Goal: Information Seeking & Learning: Learn about a topic

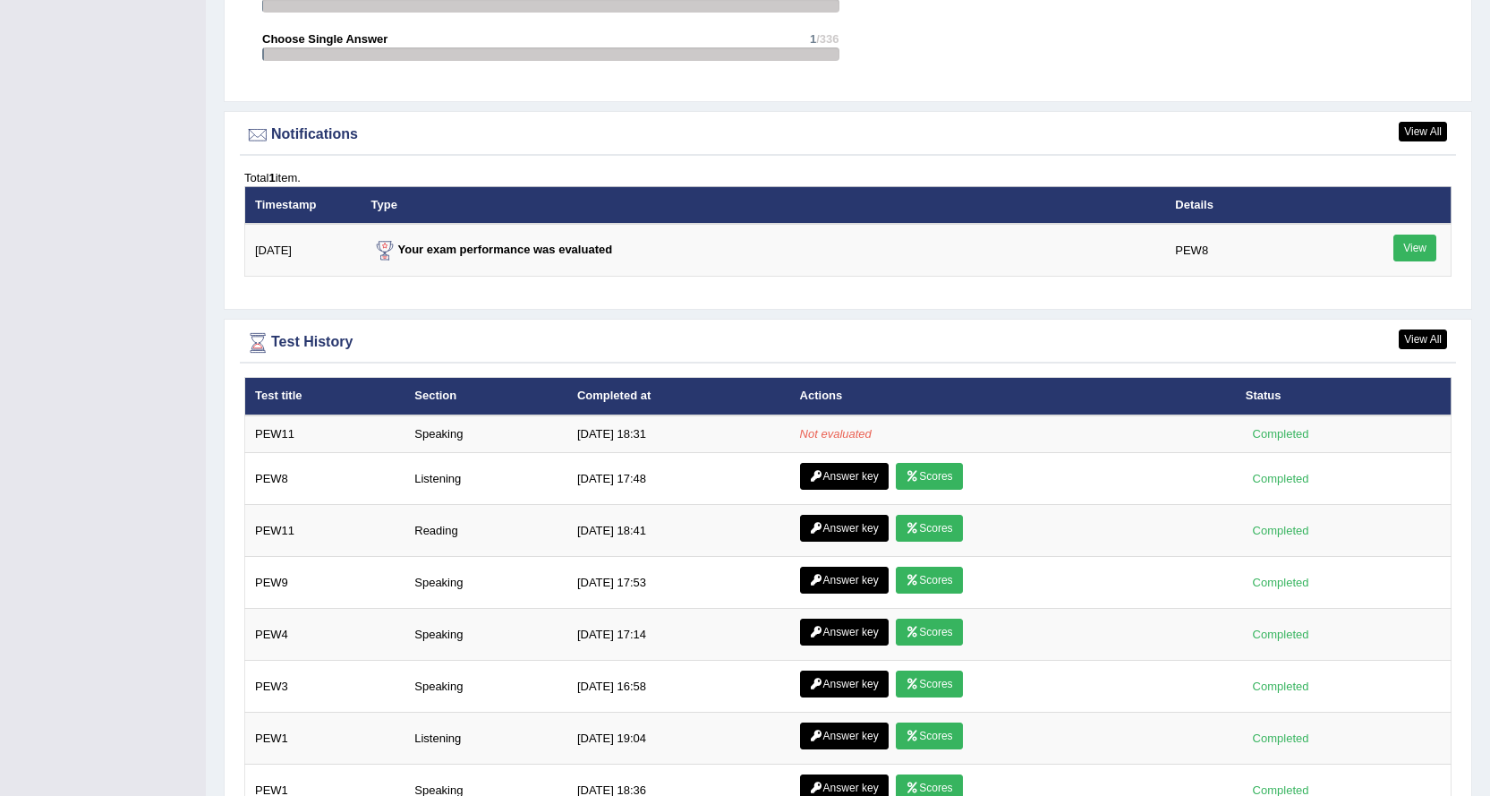
scroll to position [2187, 0]
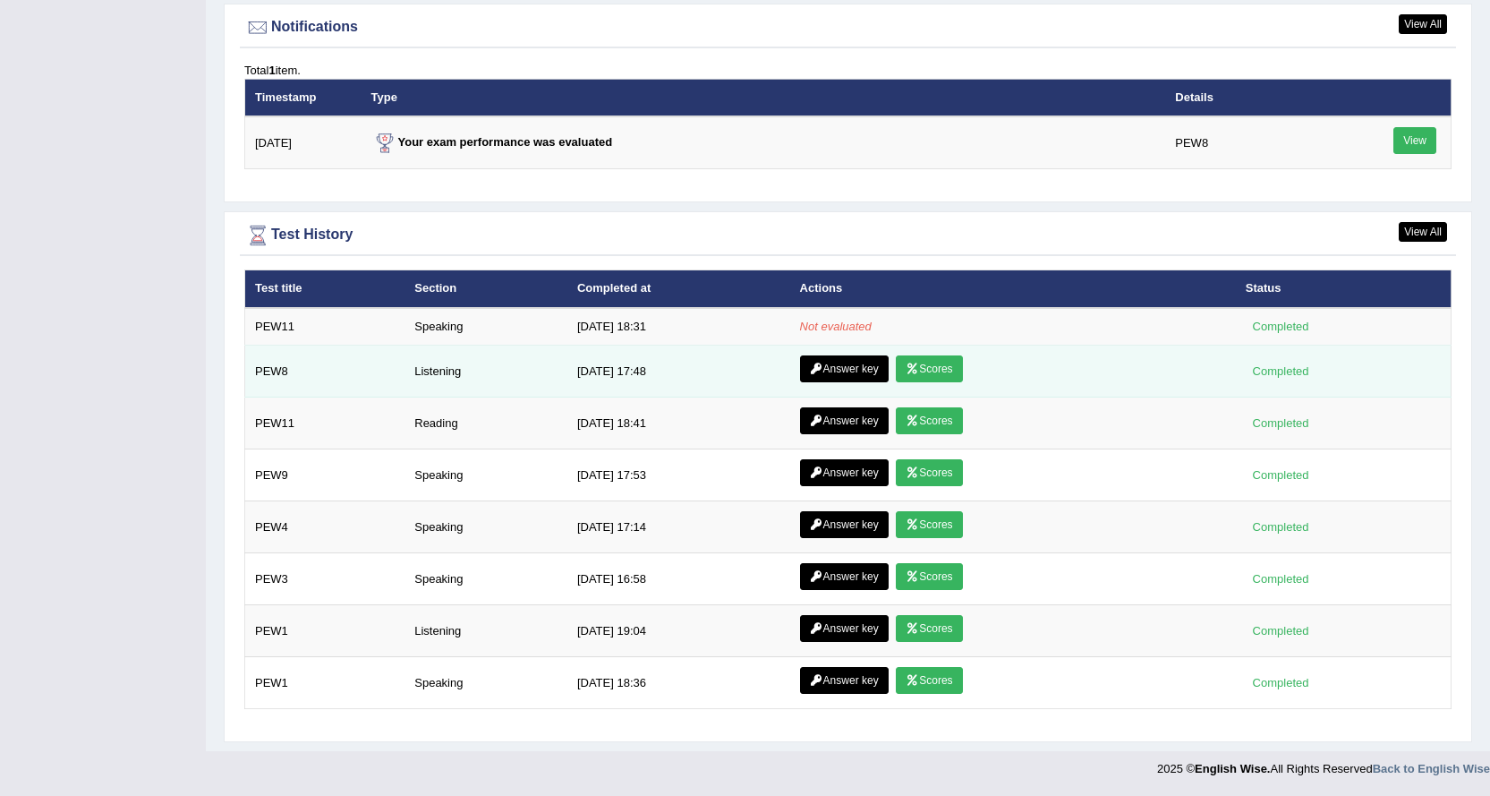
click at [918, 374] on link "Scores" at bounding box center [929, 368] width 66 height 27
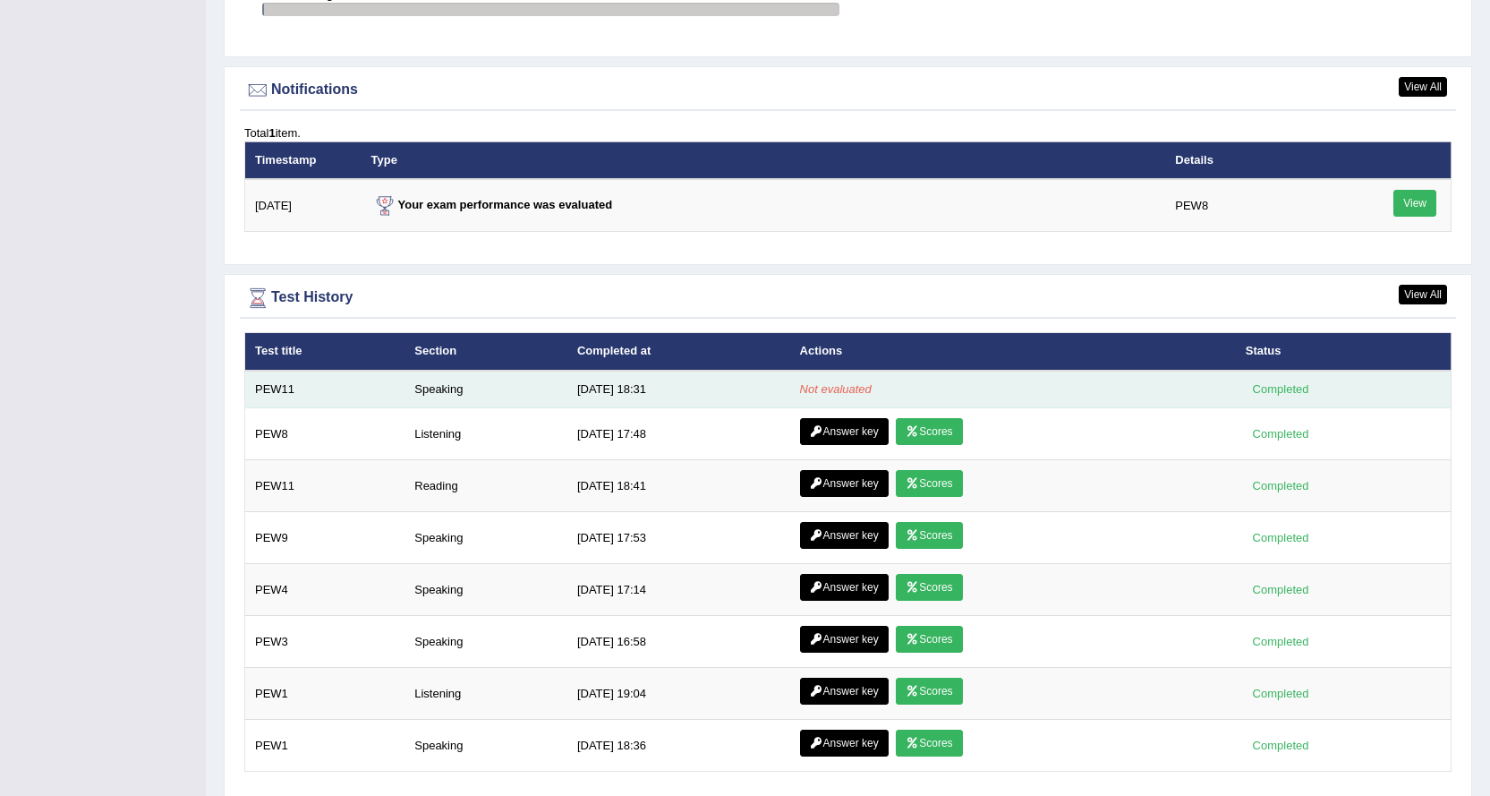
scroll to position [2187, 0]
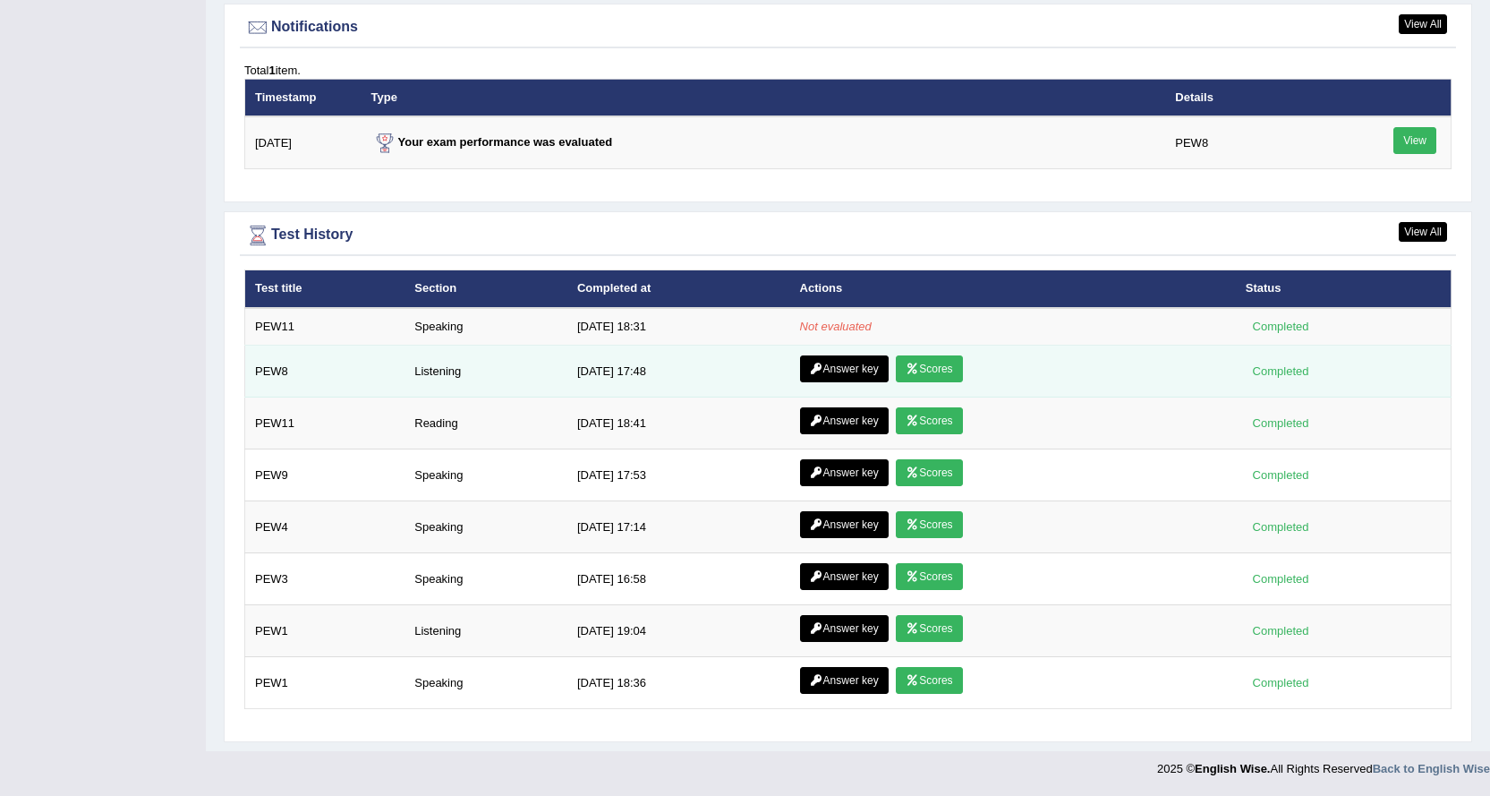
click at [814, 377] on link "Answer key" at bounding box center [844, 368] width 89 height 27
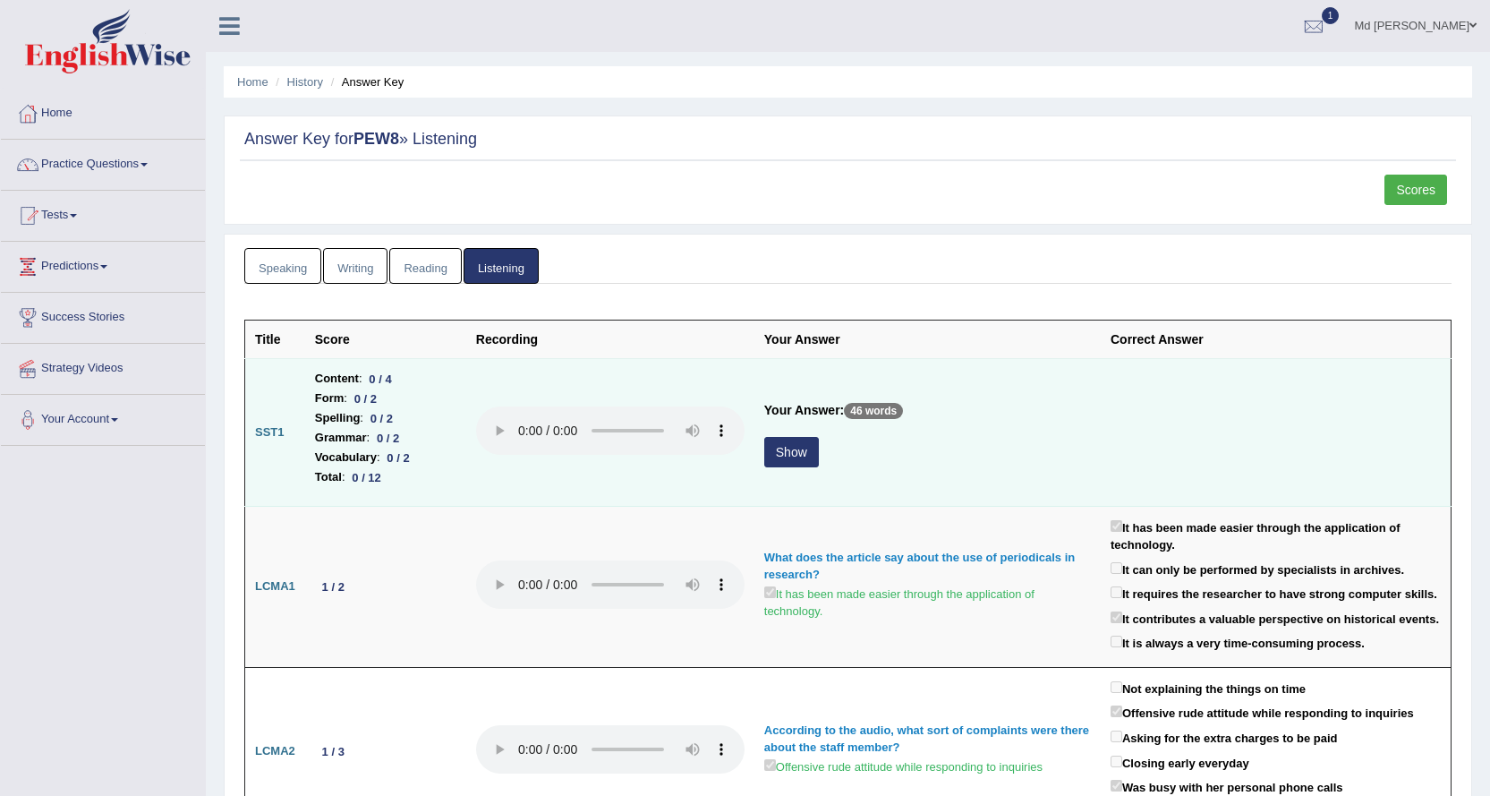
click at [794, 451] on button "Show" at bounding box center [791, 452] width 55 height 30
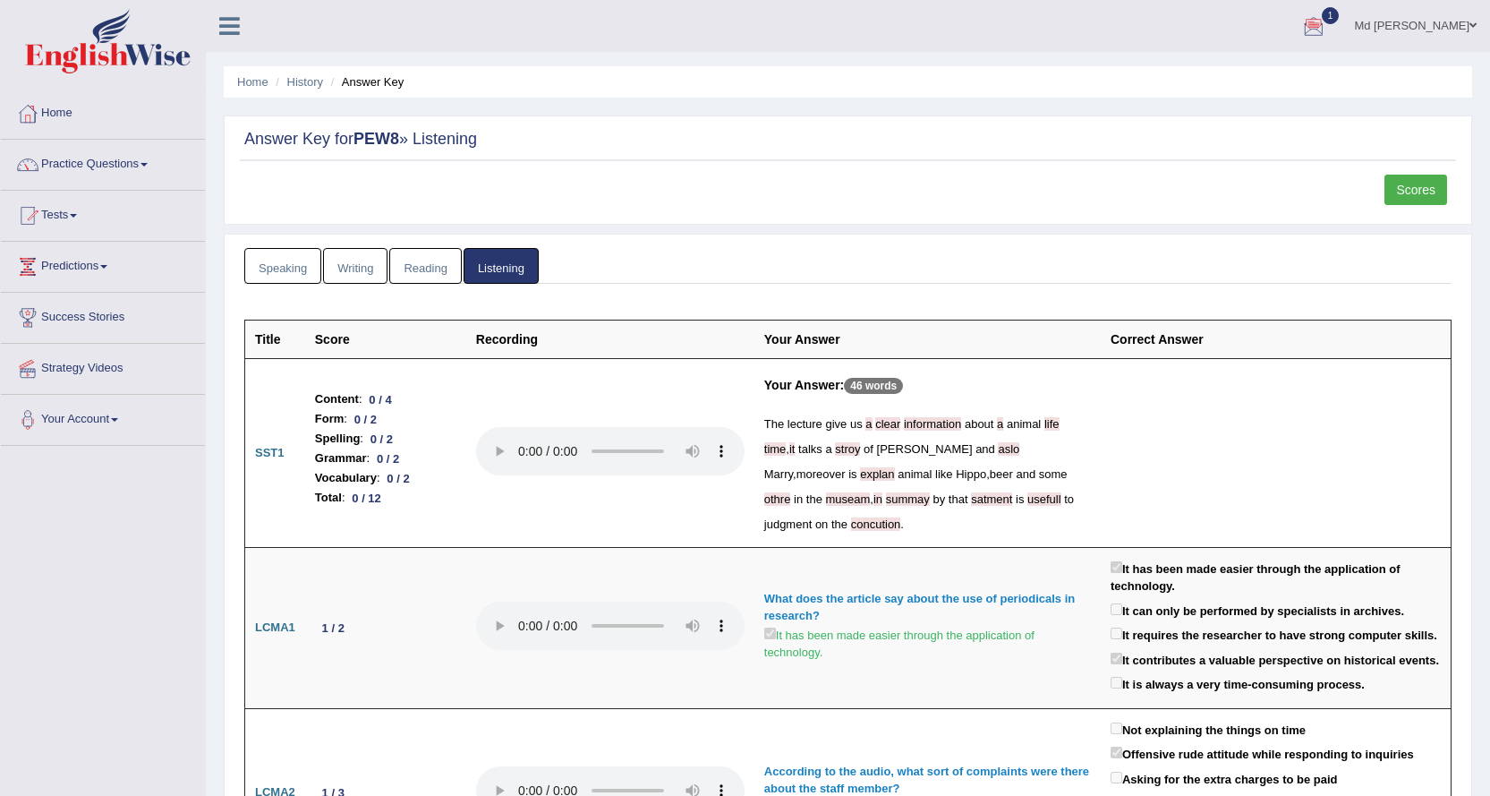
click at [1327, 15] on div at bounding box center [1313, 26] width 27 height 27
click at [1217, 121] on strong "See All Alerts" at bounding box center [1201, 127] width 80 height 14
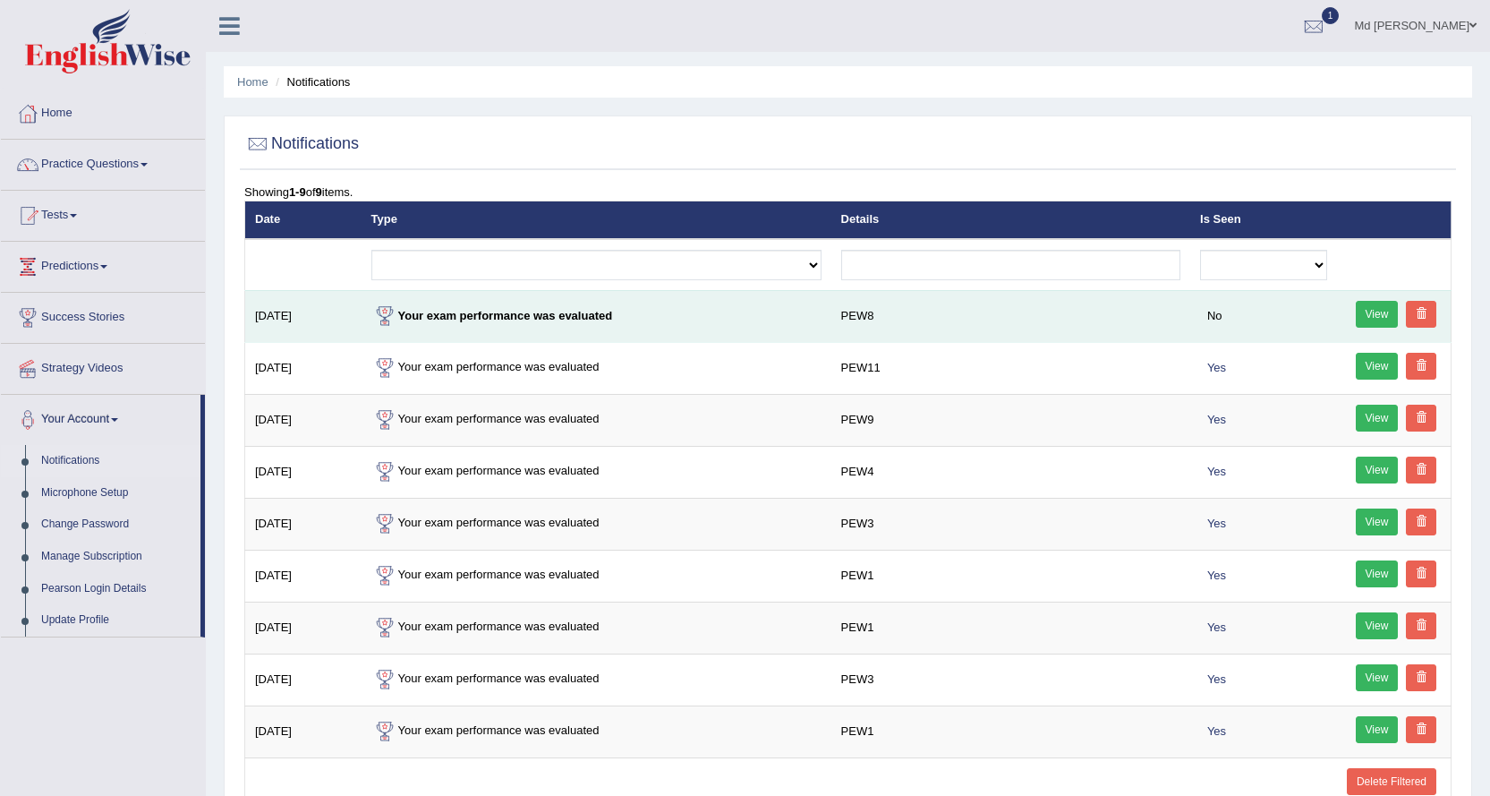
click at [1379, 311] on link "View" at bounding box center [1377, 314] width 43 height 27
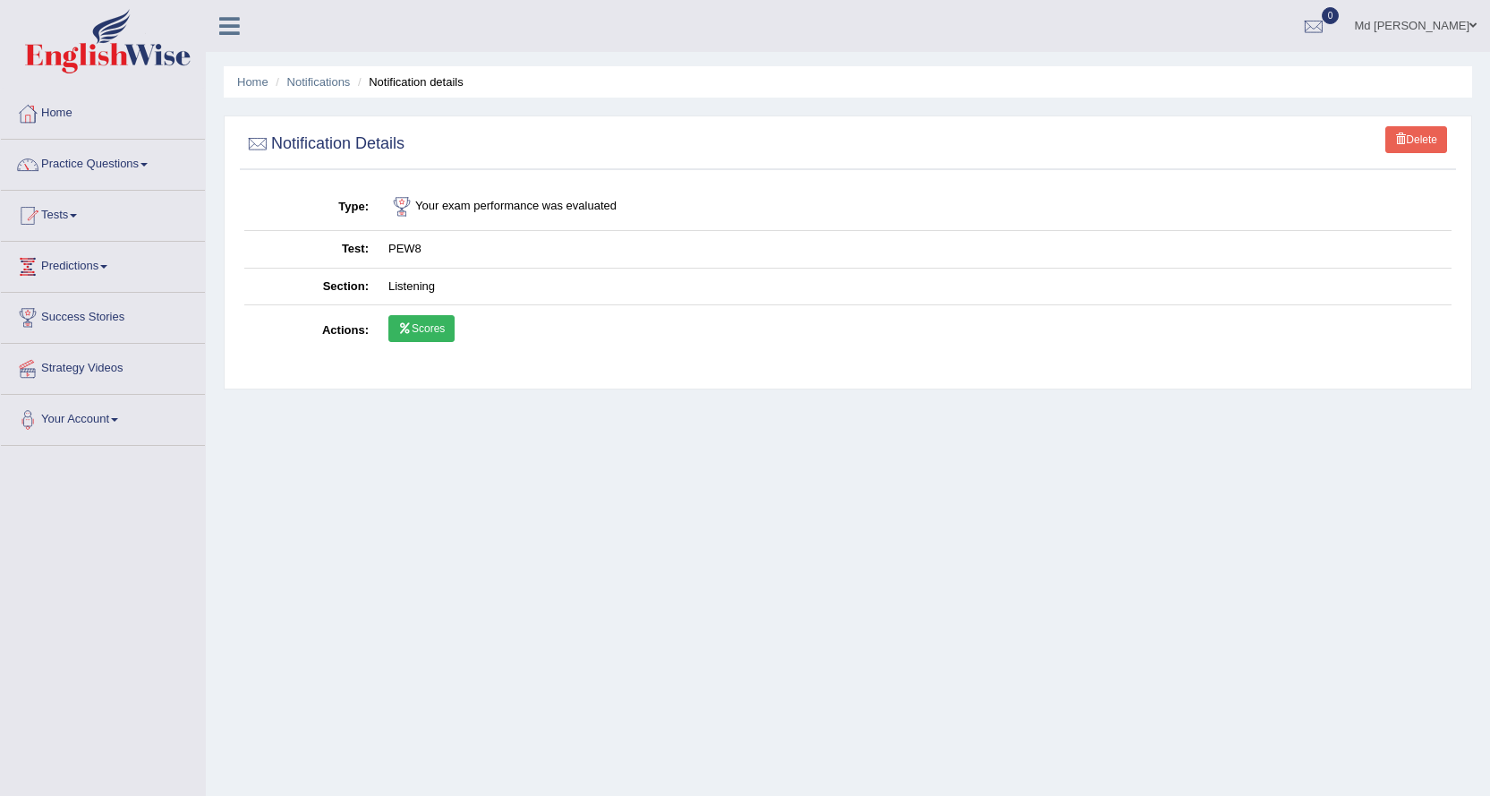
click at [430, 337] on link "Scores" at bounding box center [421, 328] width 66 height 27
click at [1157, 25] on ul "Md [PERSON_NAME] Toggle navigation Username: NurulH Access Type: Online Subscri…" at bounding box center [1040, 25] width 899 height 51
click at [79, 118] on link "Home" at bounding box center [103, 111] width 204 height 45
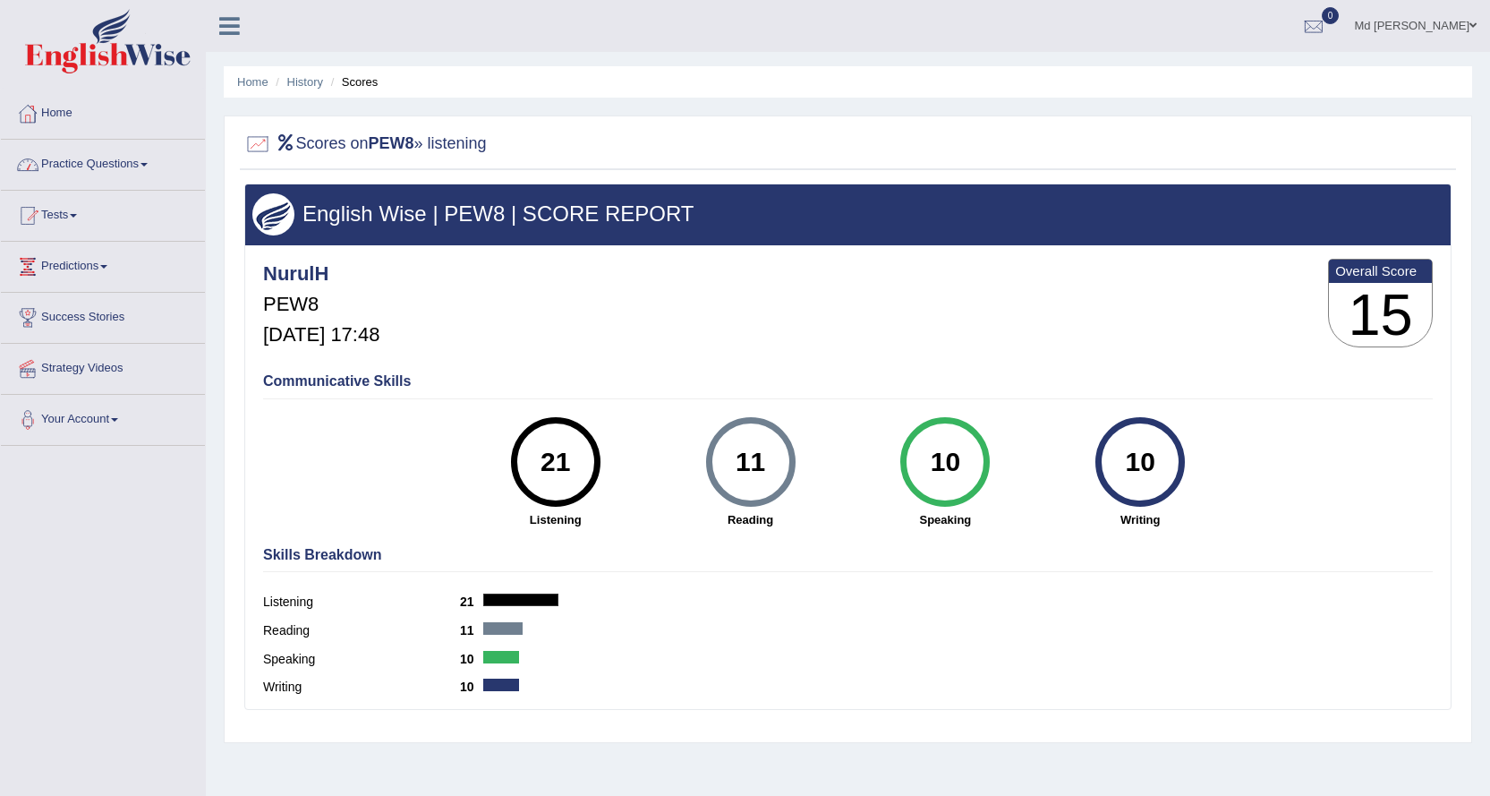
click at [55, 115] on link "Home" at bounding box center [103, 111] width 204 height 45
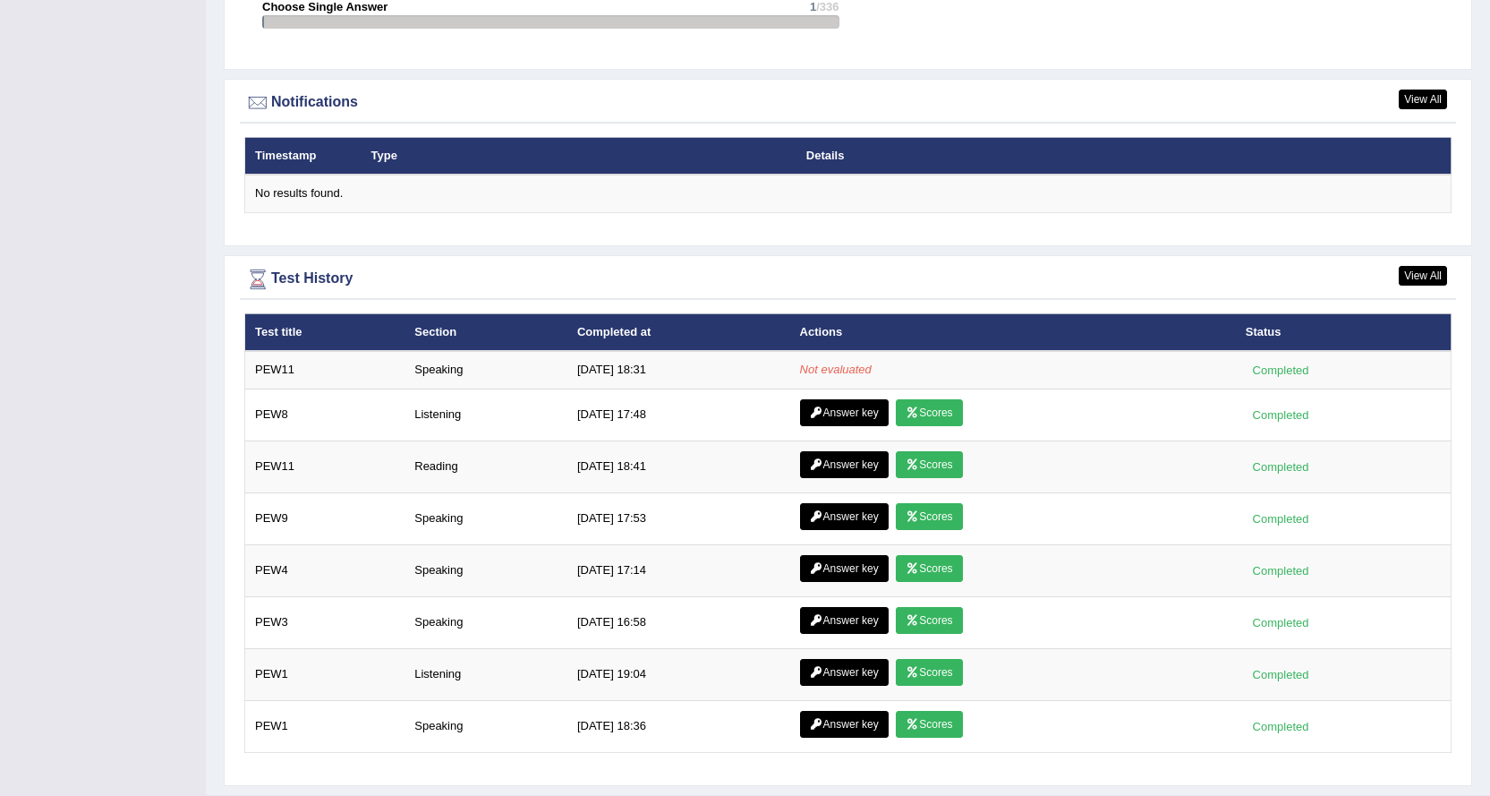
scroll to position [2156, 0]
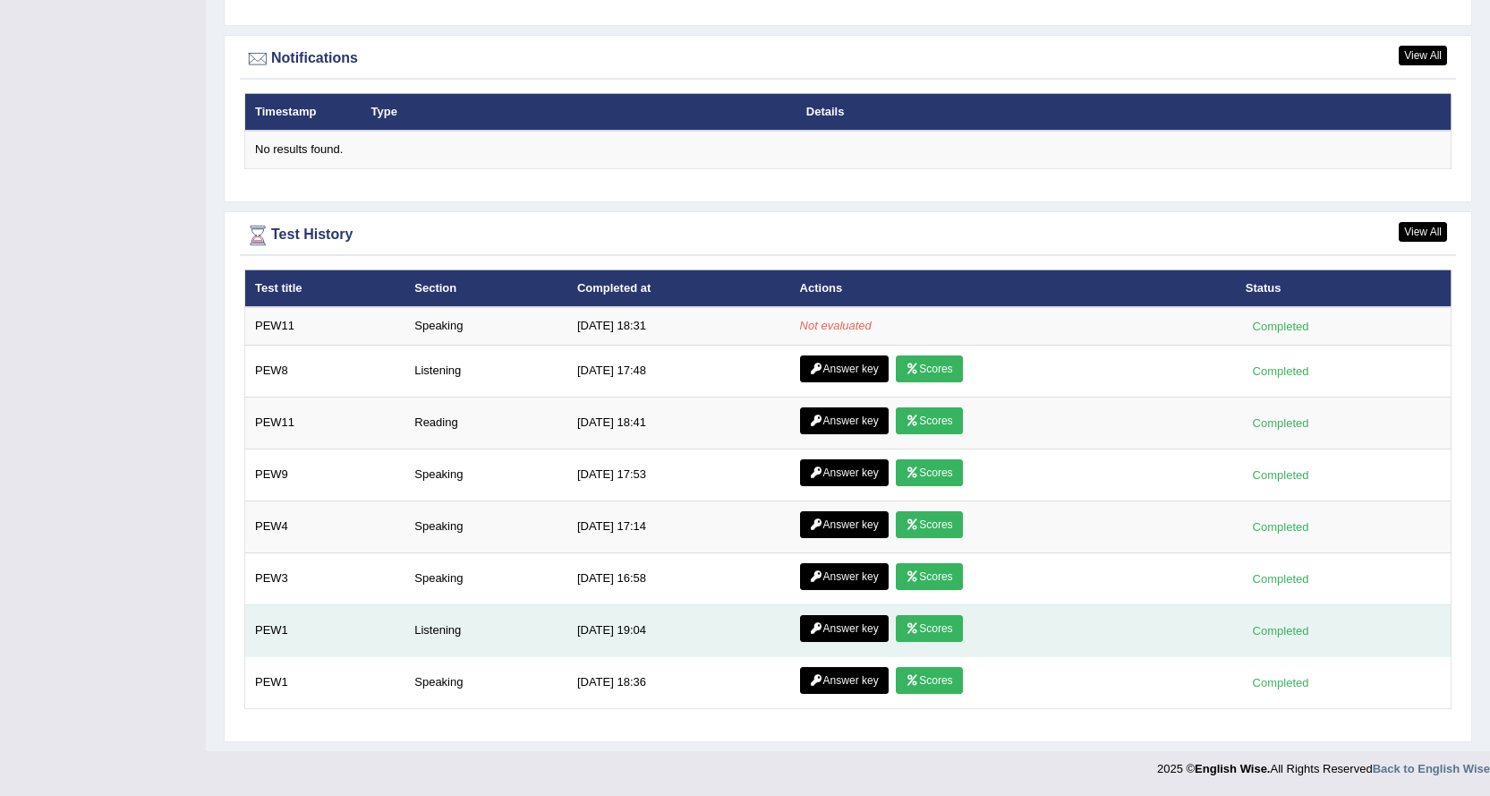
click at [819, 619] on link "Answer key" at bounding box center [844, 628] width 89 height 27
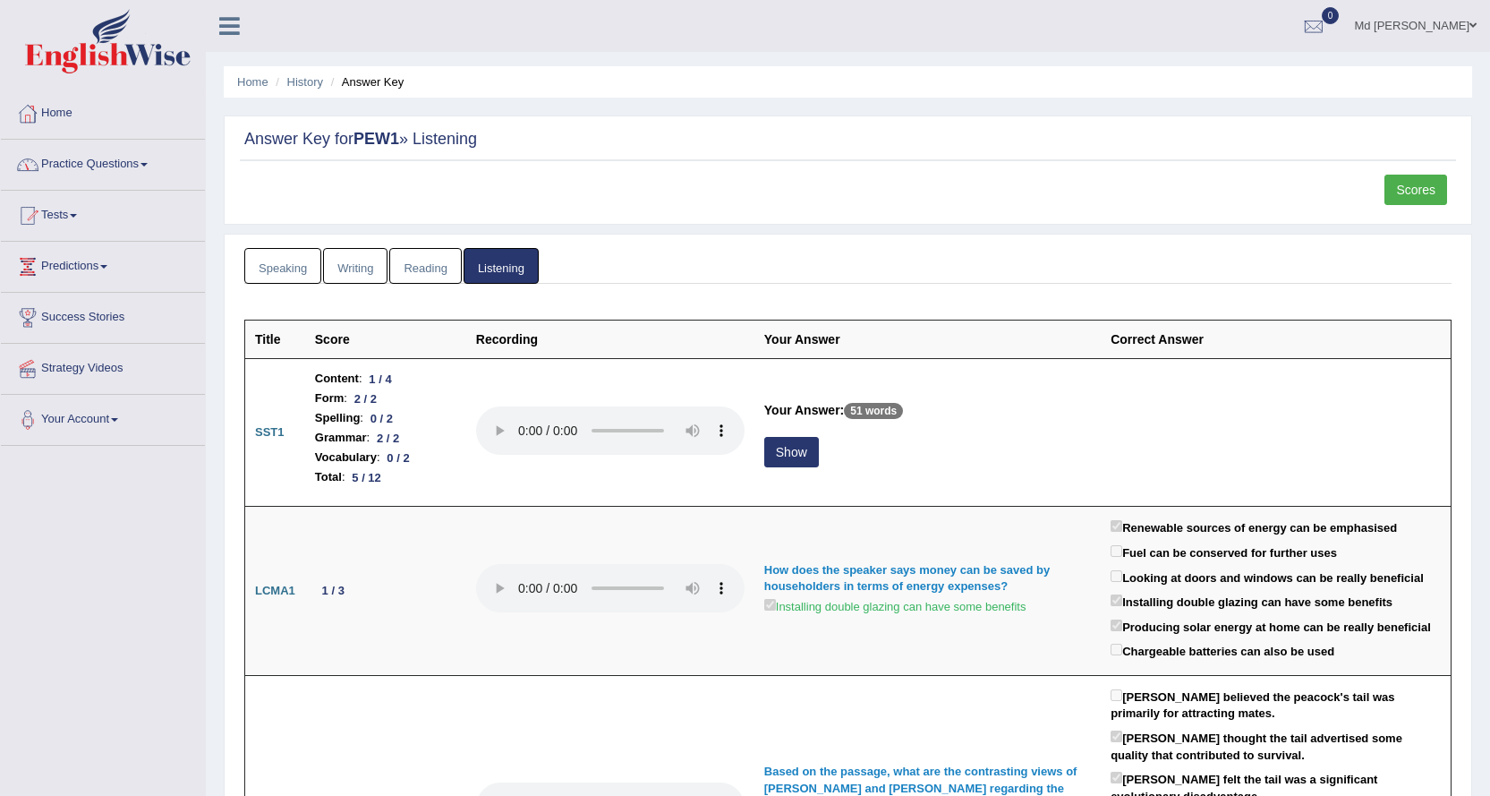
click at [89, 175] on link "Practice Questions" at bounding box center [103, 162] width 204 height 45
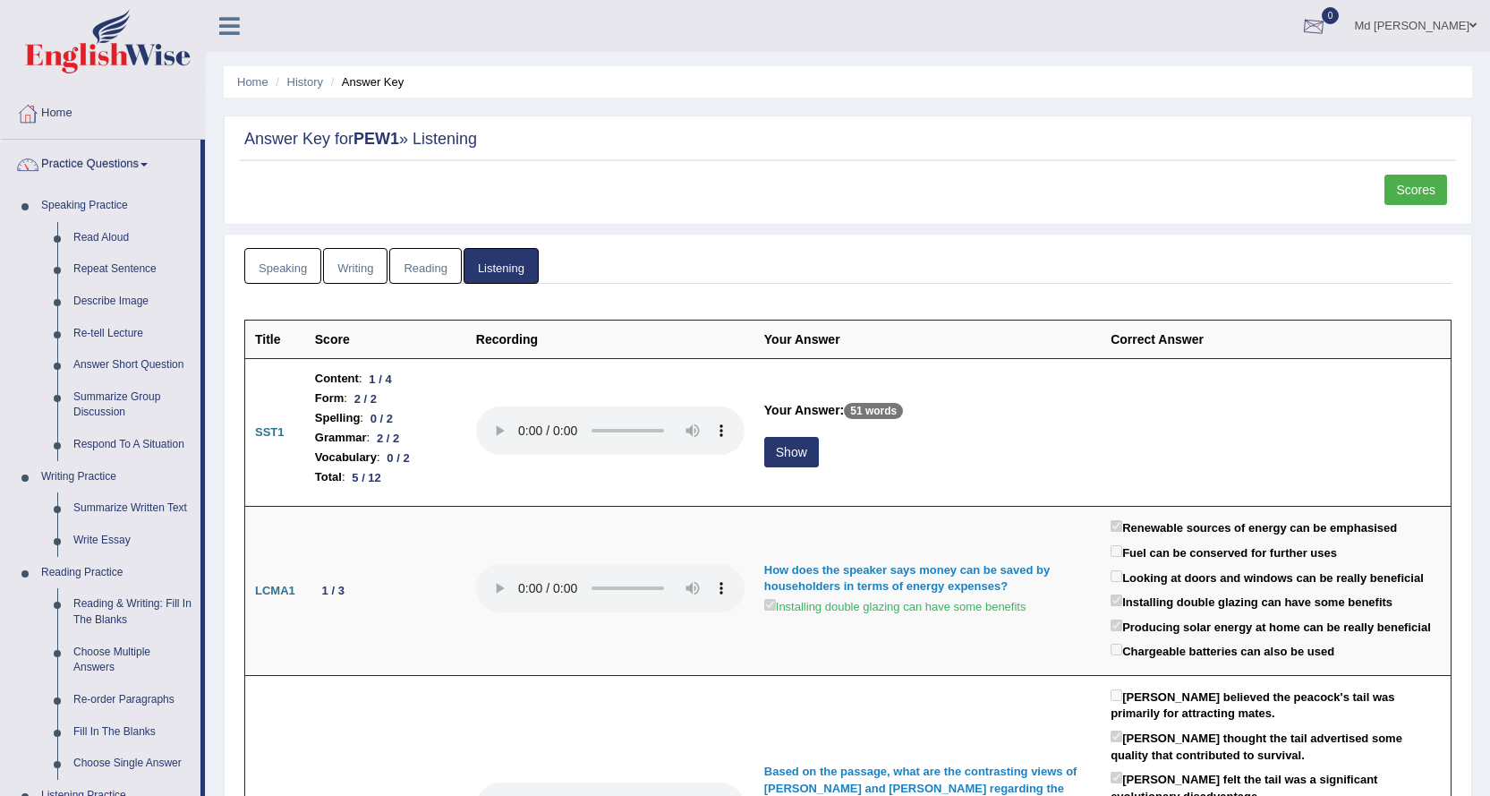
click at [1327, 27] on div at bounding box center [1313, 26] width 27 height 27
click at [871, 20] on ul "Md [PERSON_NAME] Toggle navigation Username: NurulH Access Type: Online Subscri…" at bounding box center [1040, 25] width 899 height 51
click at [91, 164] on link "Practice Questions" at bounding box center [101, 162] width 200 height 45
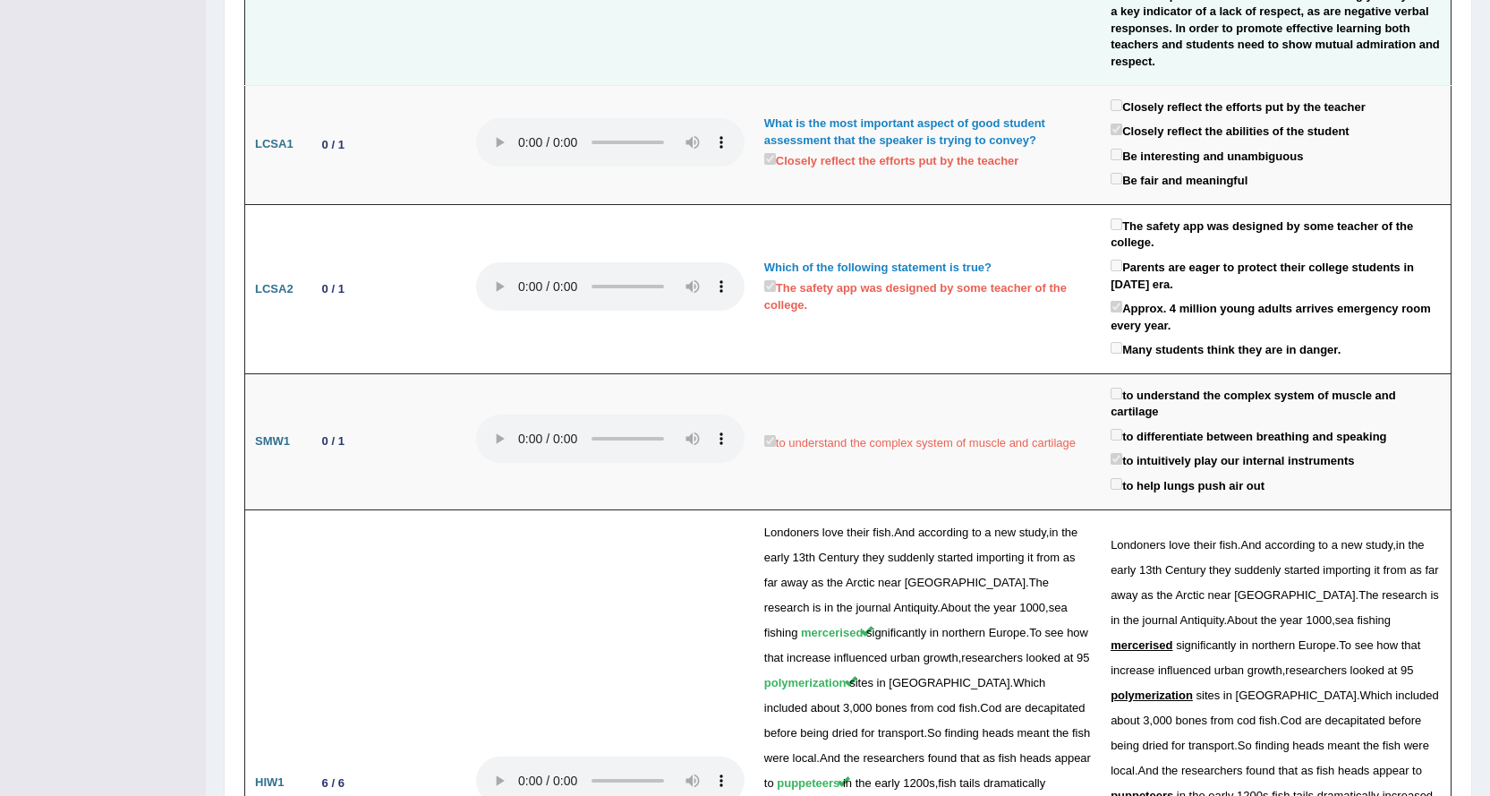
scroll to position [1913, 0]
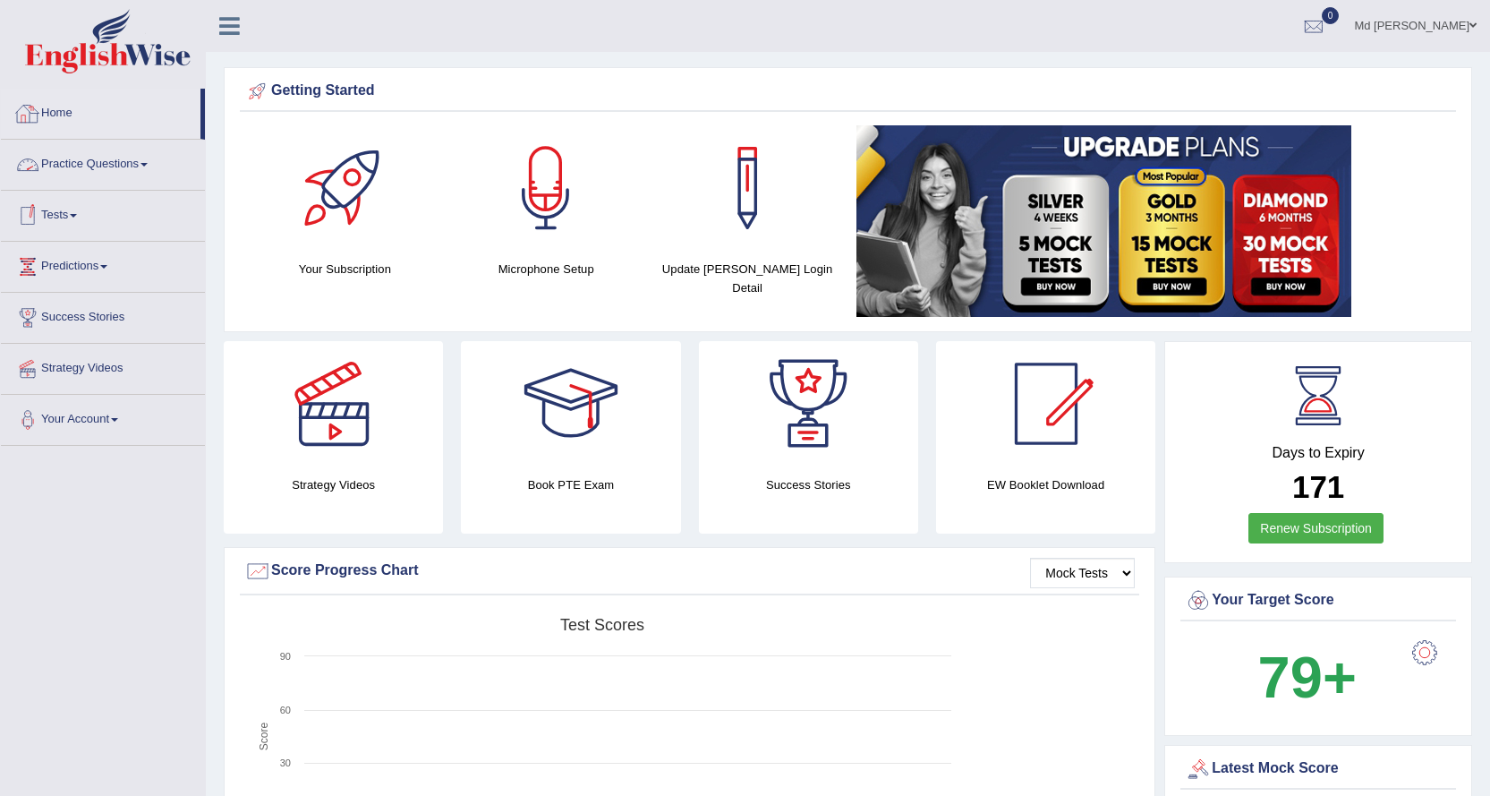
click at [93, 162] on link "Practice Questions" at bounding box center [103, 162] width 204 height 45
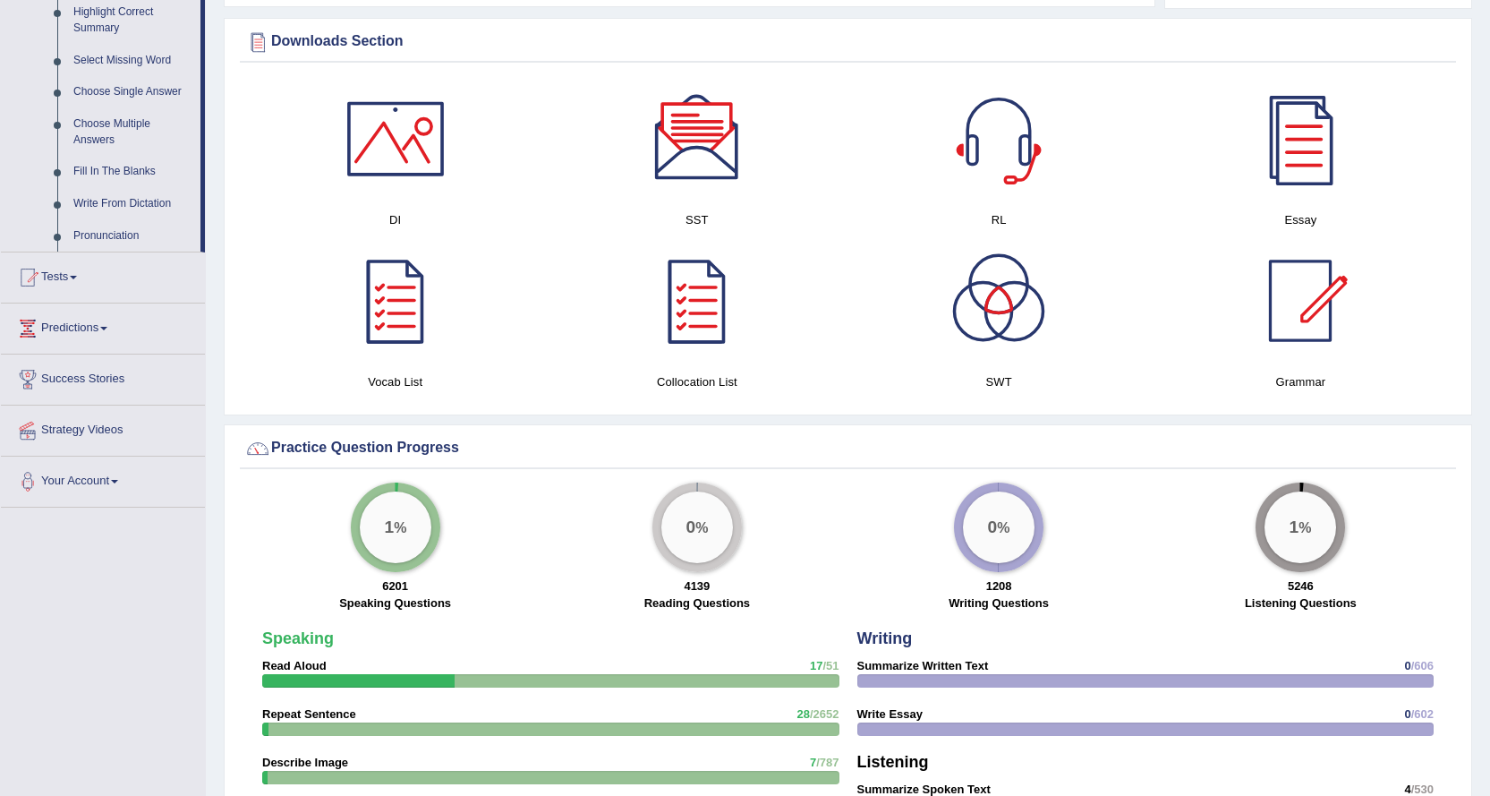
scroll to position [895, 0]
click at [80, 279] on link "Tests" at bounding box center [103, 273] width 204 height 45
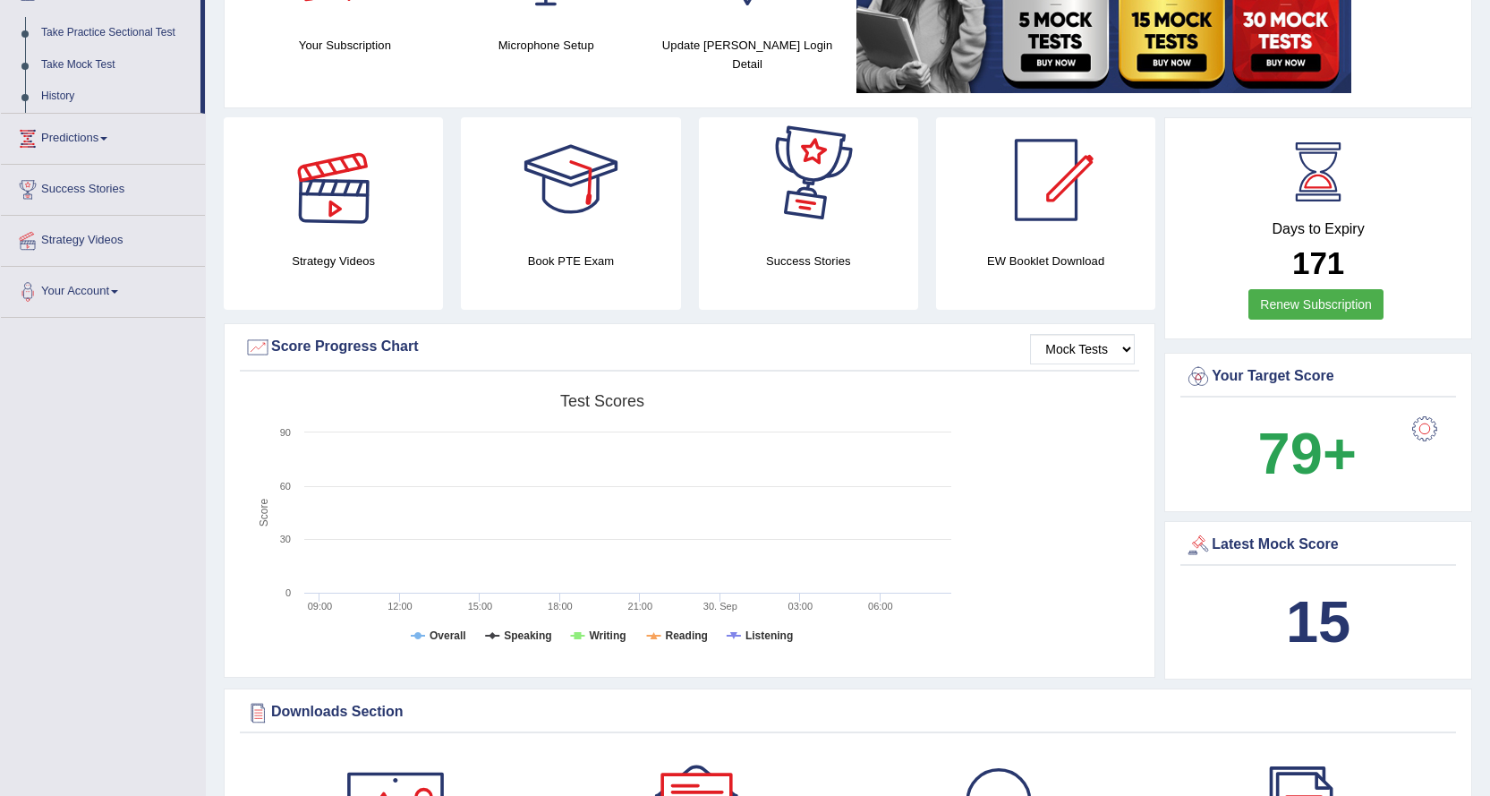
scroll to position [0, 0]
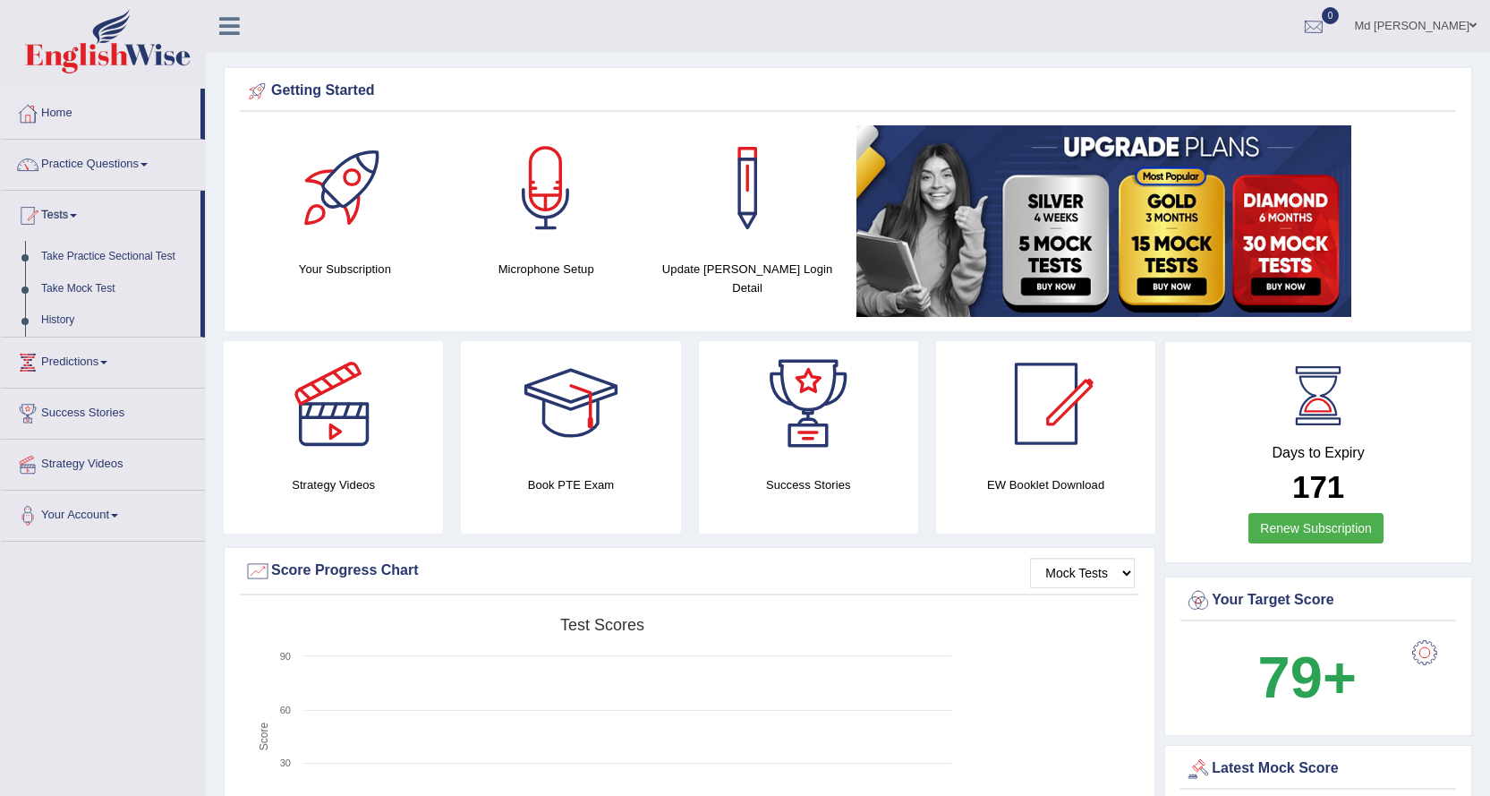
click at [1327, 24] on div at bounding box center [1313, 26] width 27 height 27
click at [1256, 67] on link "See All Alerts" at bounding box center [1206, 75] width 99 height 20
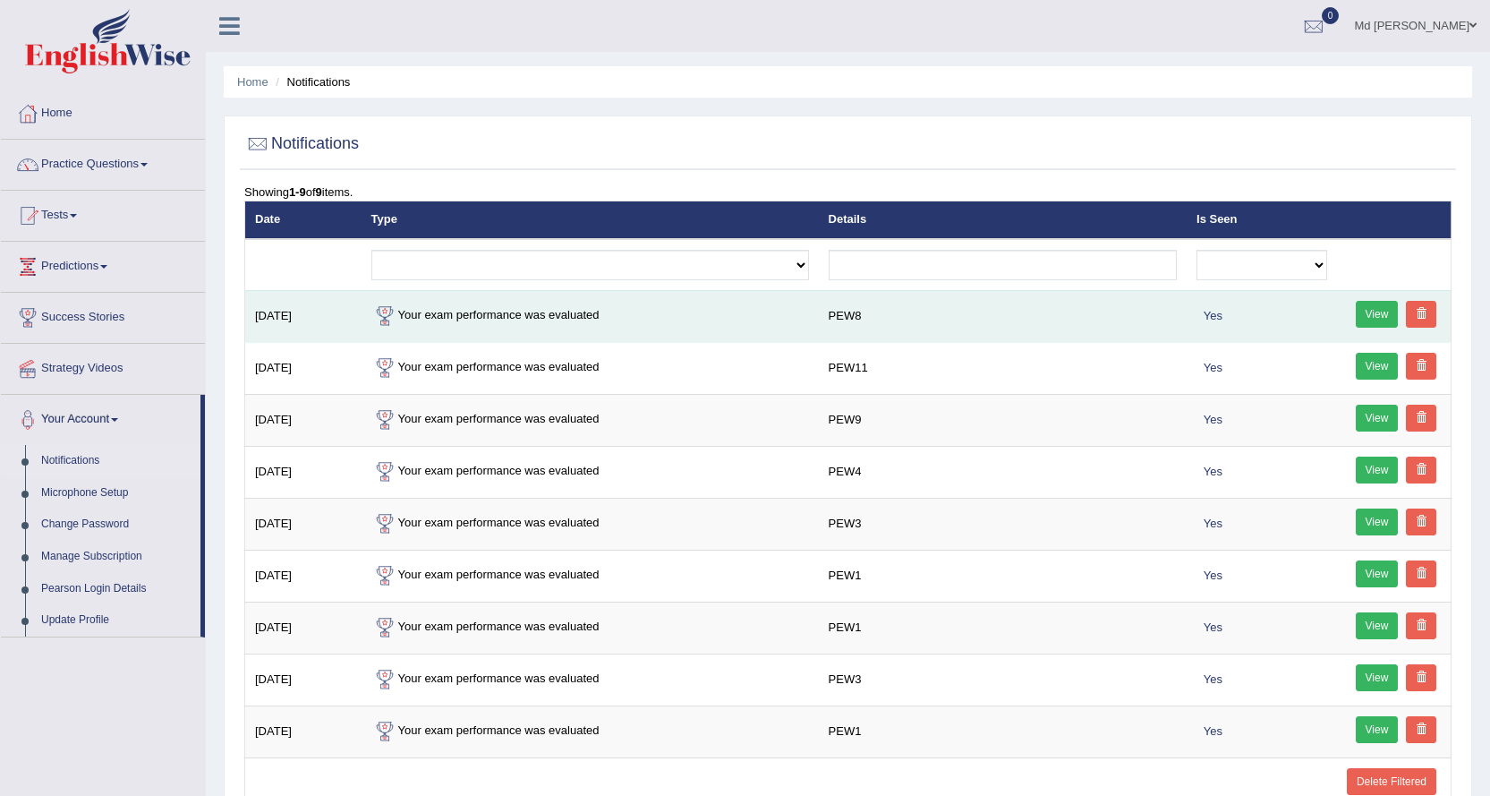
click at [575, 319] on td "Your exam performance was evaluated" at bounding box center [590, 316] width 457 height 52
drag, startPoint x: 849, startPoint y: 316, endPoint x: 1102, endPoint y: 319, distance: 252.4
click at [1000, 317] on td "PEW8" at bounding box center [1003, 316] width 368 height 52
click at [1358, 322] on link "View" at bounding box center [1377, 314] width 43 height 27
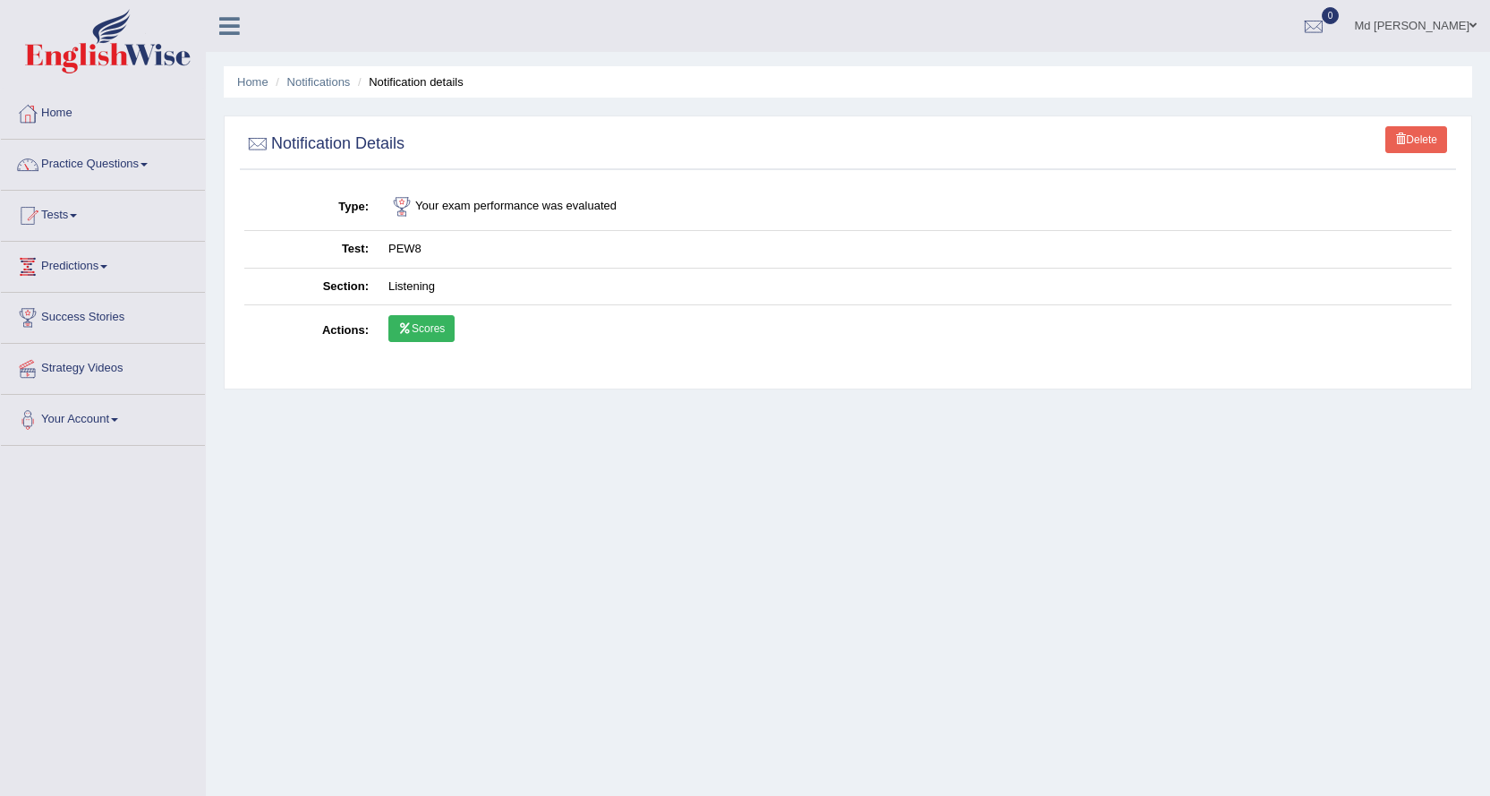
click at [434, 327] on link "Scores" at bounding box center [421, 328] width 66 height 27
click at [49, 119] on link "Home" at bounding box center [103, 111] width 204 height 45
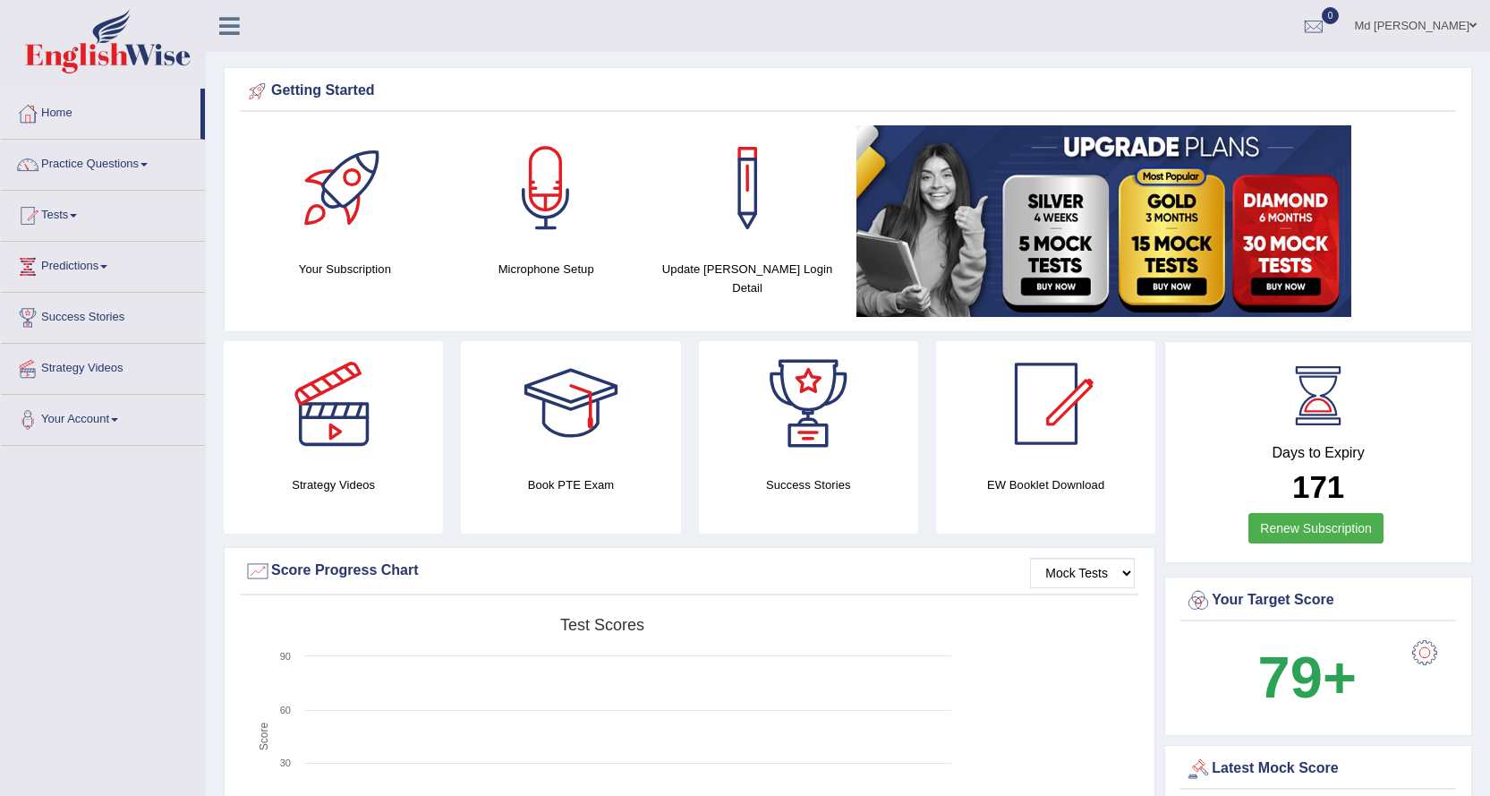
click at [1142, 34] on ul "Md [PERSON_NAME] Toggle navigation Username: NurulH Access Type: Online Subscri…" at bounding box center [1040, 25] width 899 height 51
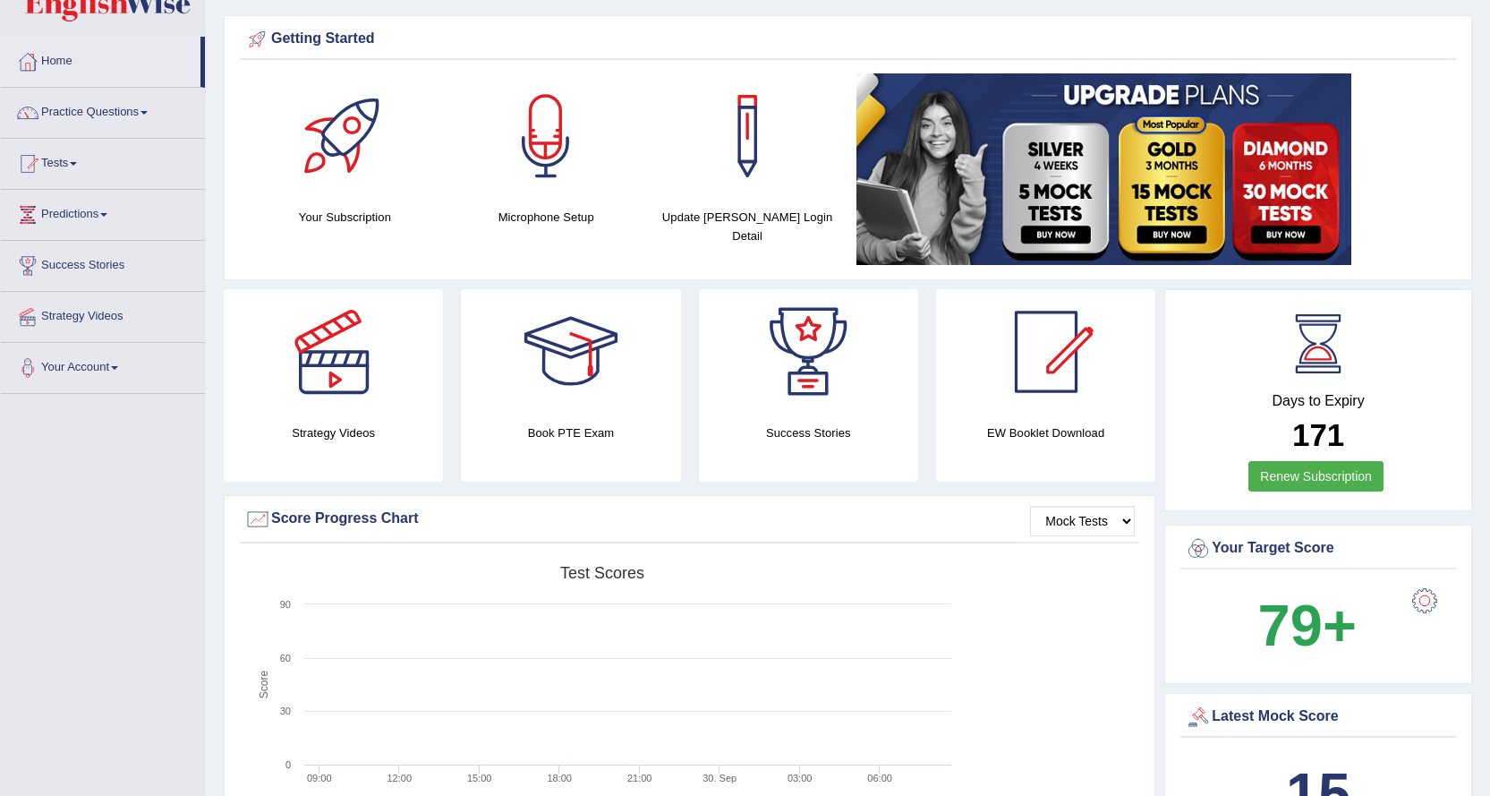
scroll to position [8, 0]
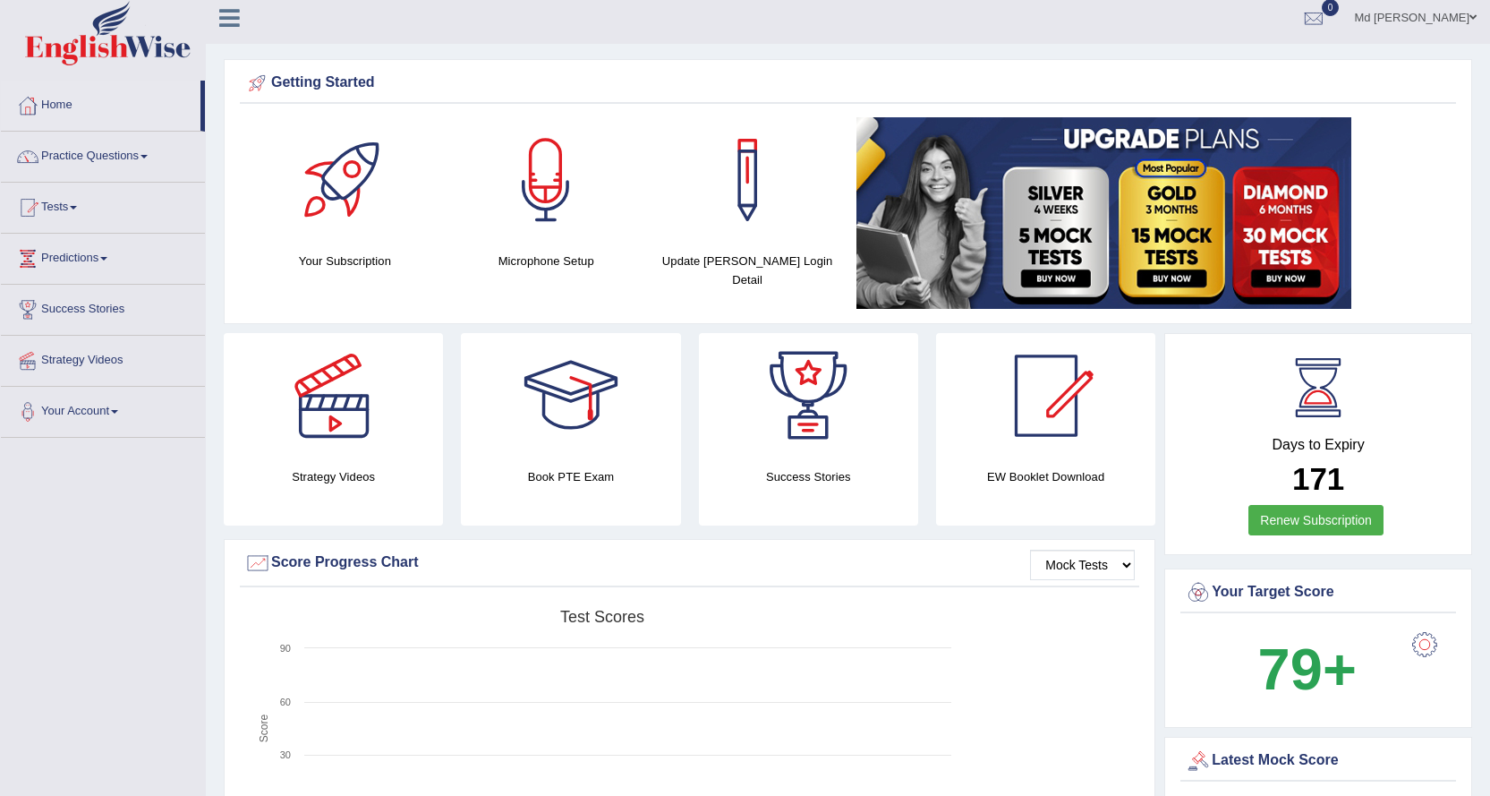
click at [617, 23] on ul "Md [PERSON_NAME] Toggle navigation Username: NurulH Access Type: Online Subscri…" at bounding box center [1040, 17] width 899 height 51
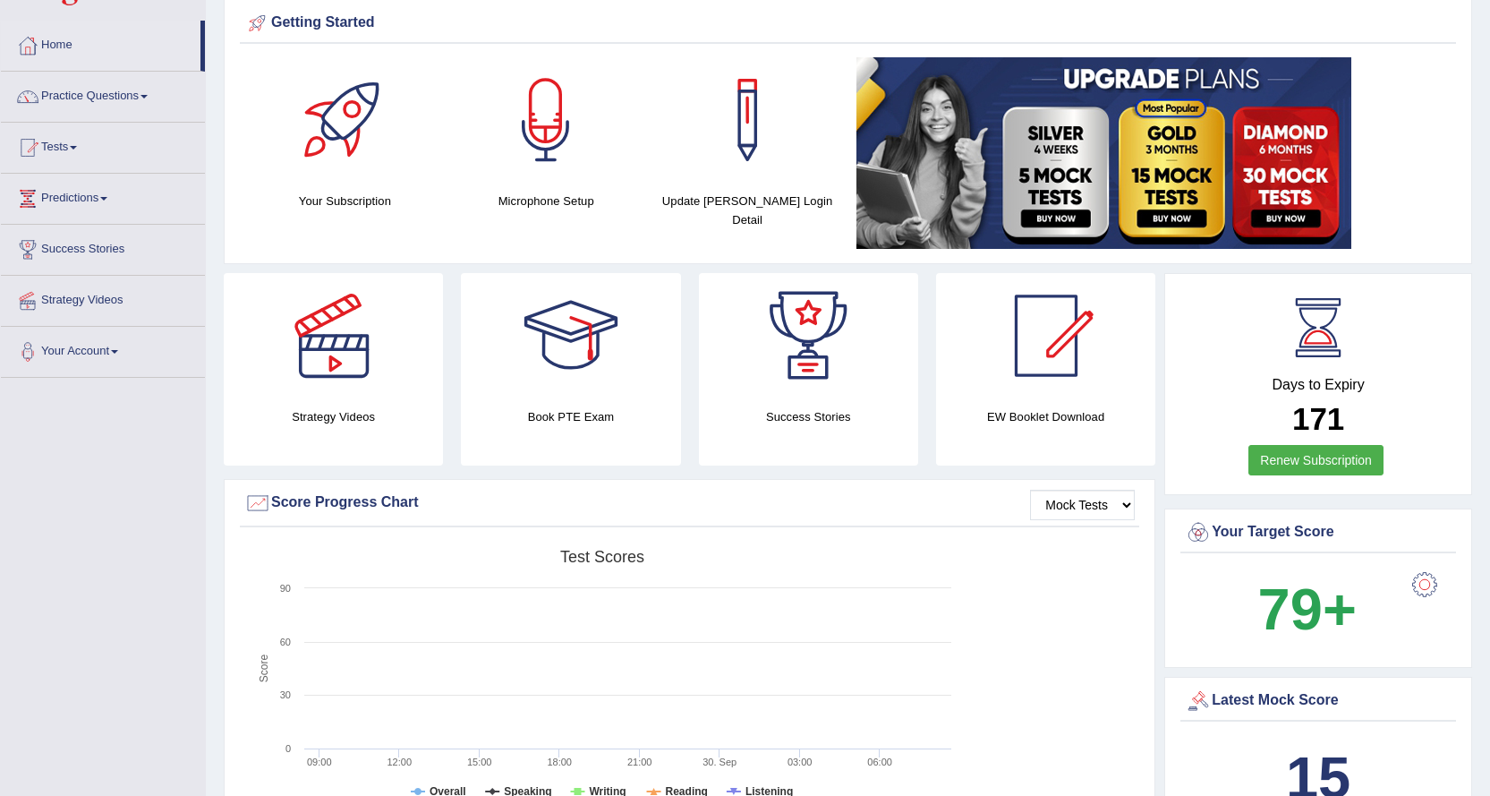
scroll to position [0, 0]
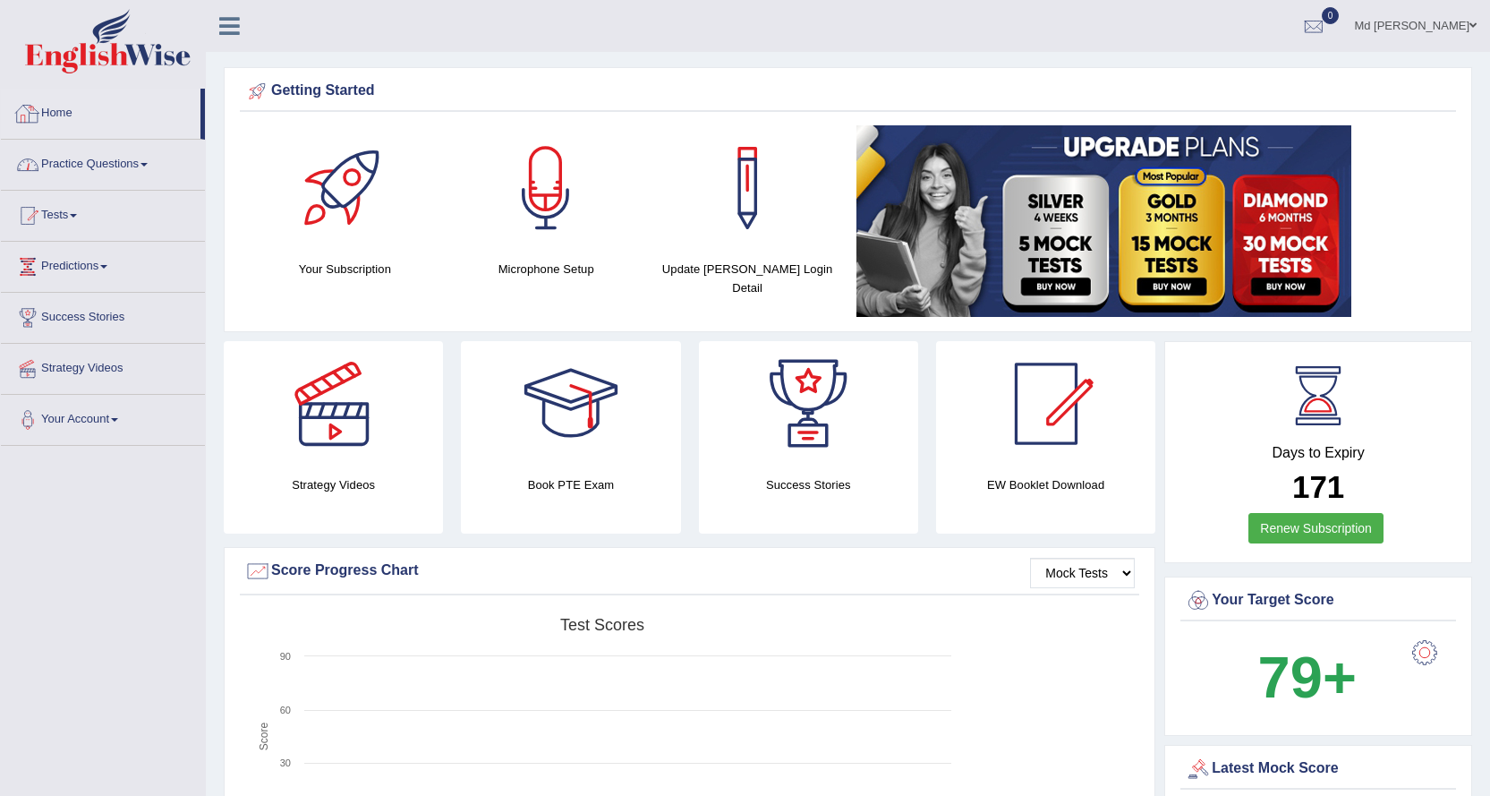
click at [79, 165] on link "Practice Questions" at bounding box center [103, 162] width 204 height 45
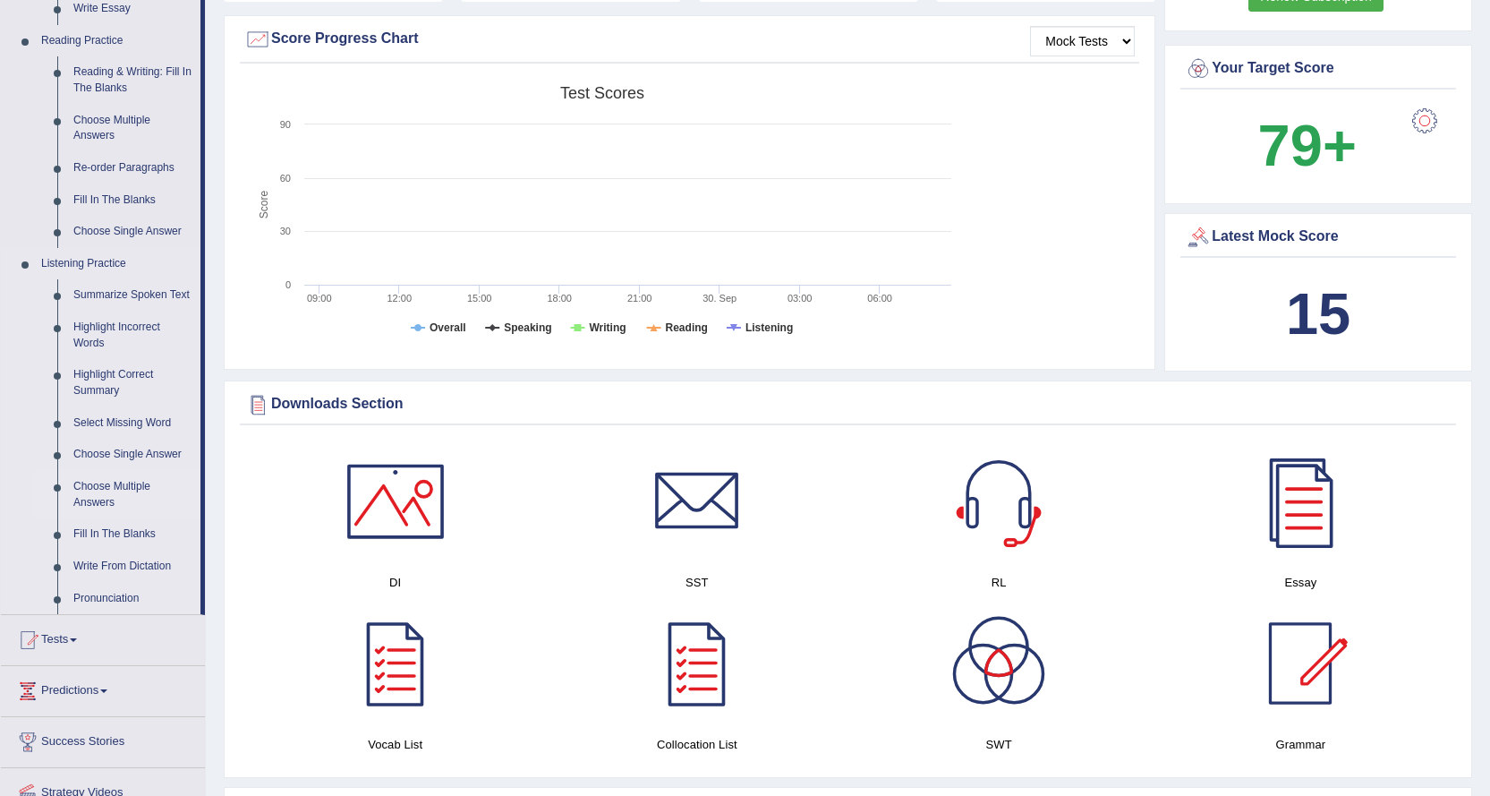
scroll to position [805, 0]
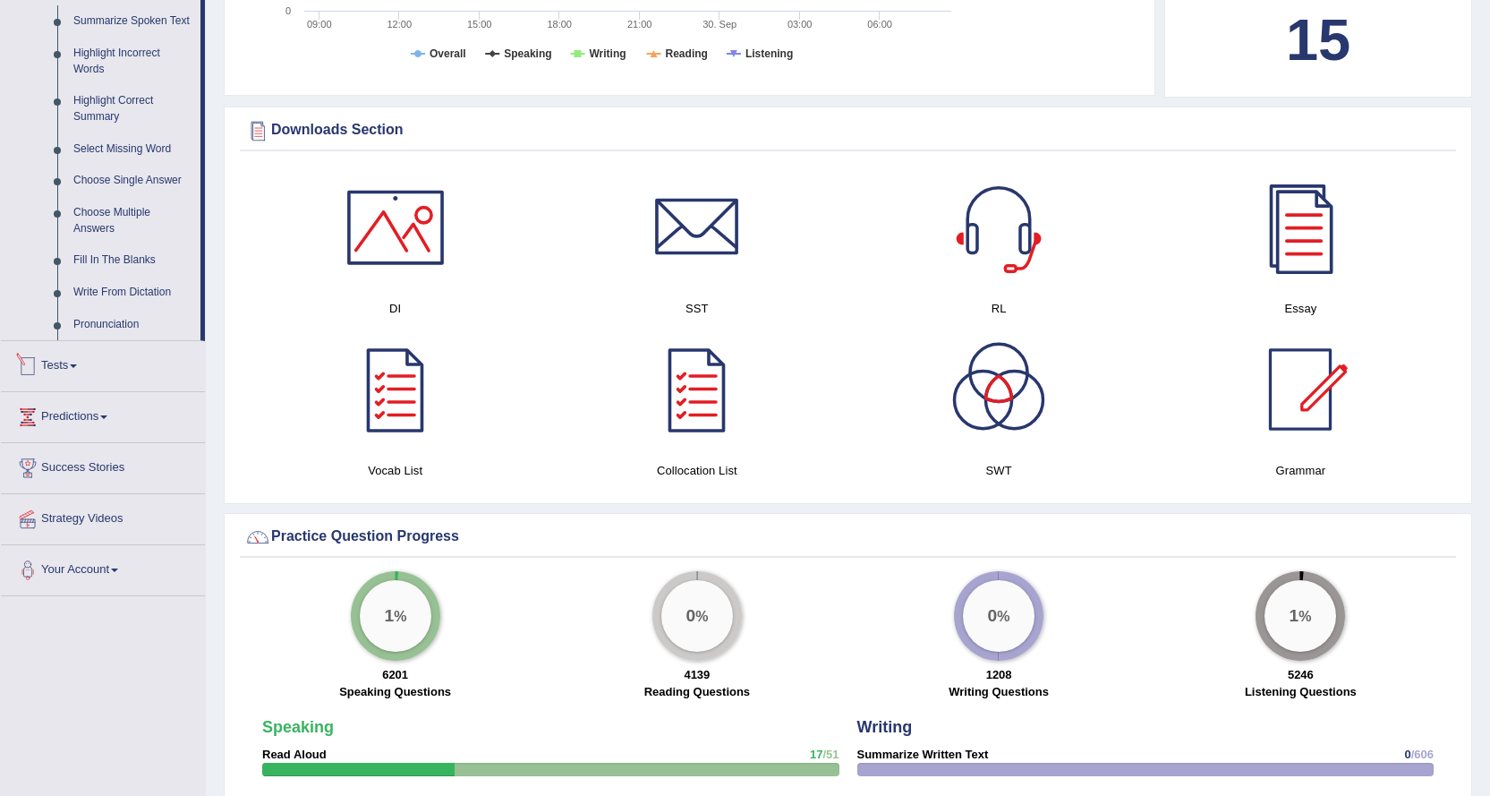
click at [81, 351] on link "Tests" at bounding box center [103, 363] width 204 height 45
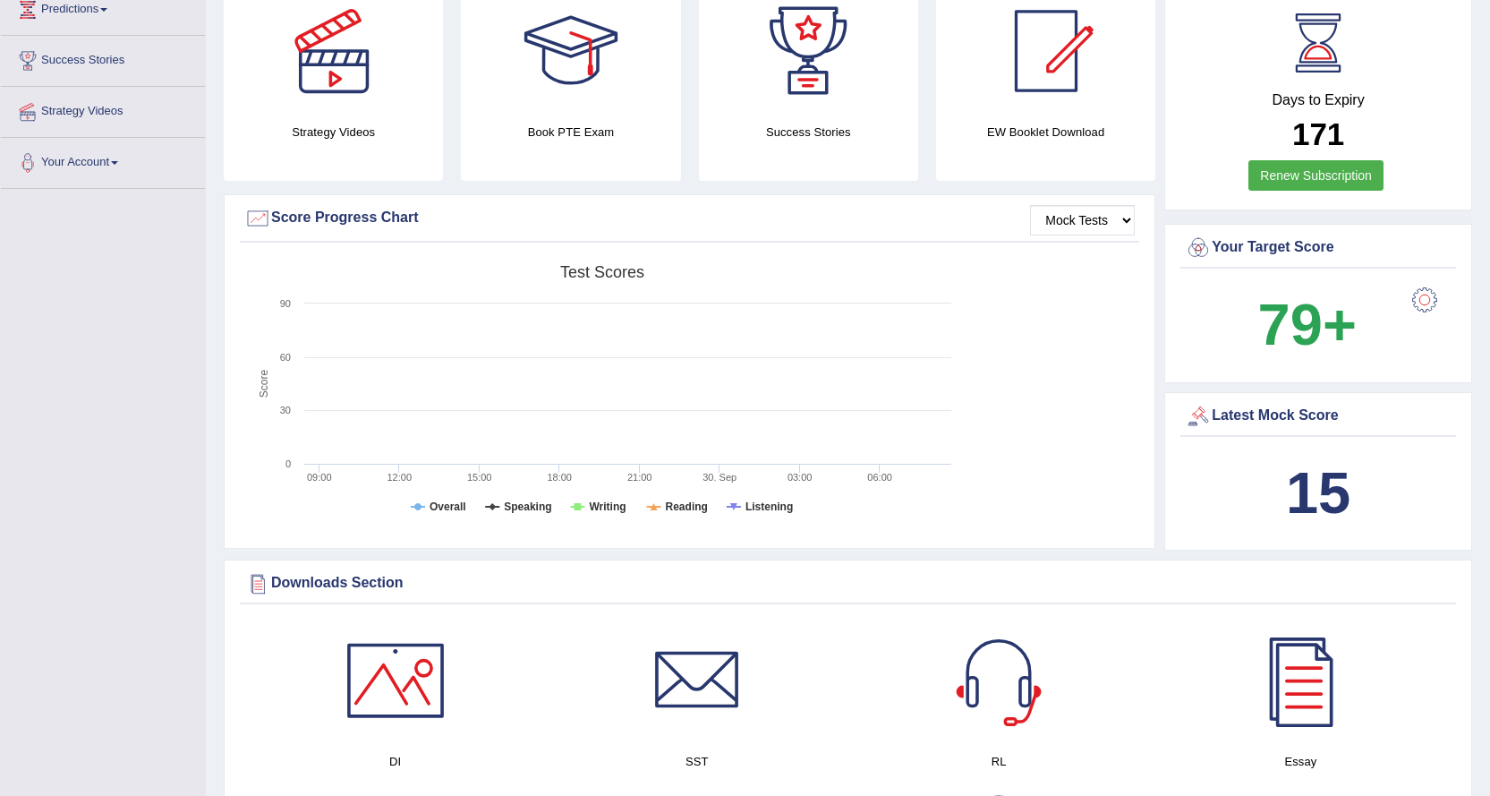
scroll to position [0, 0]
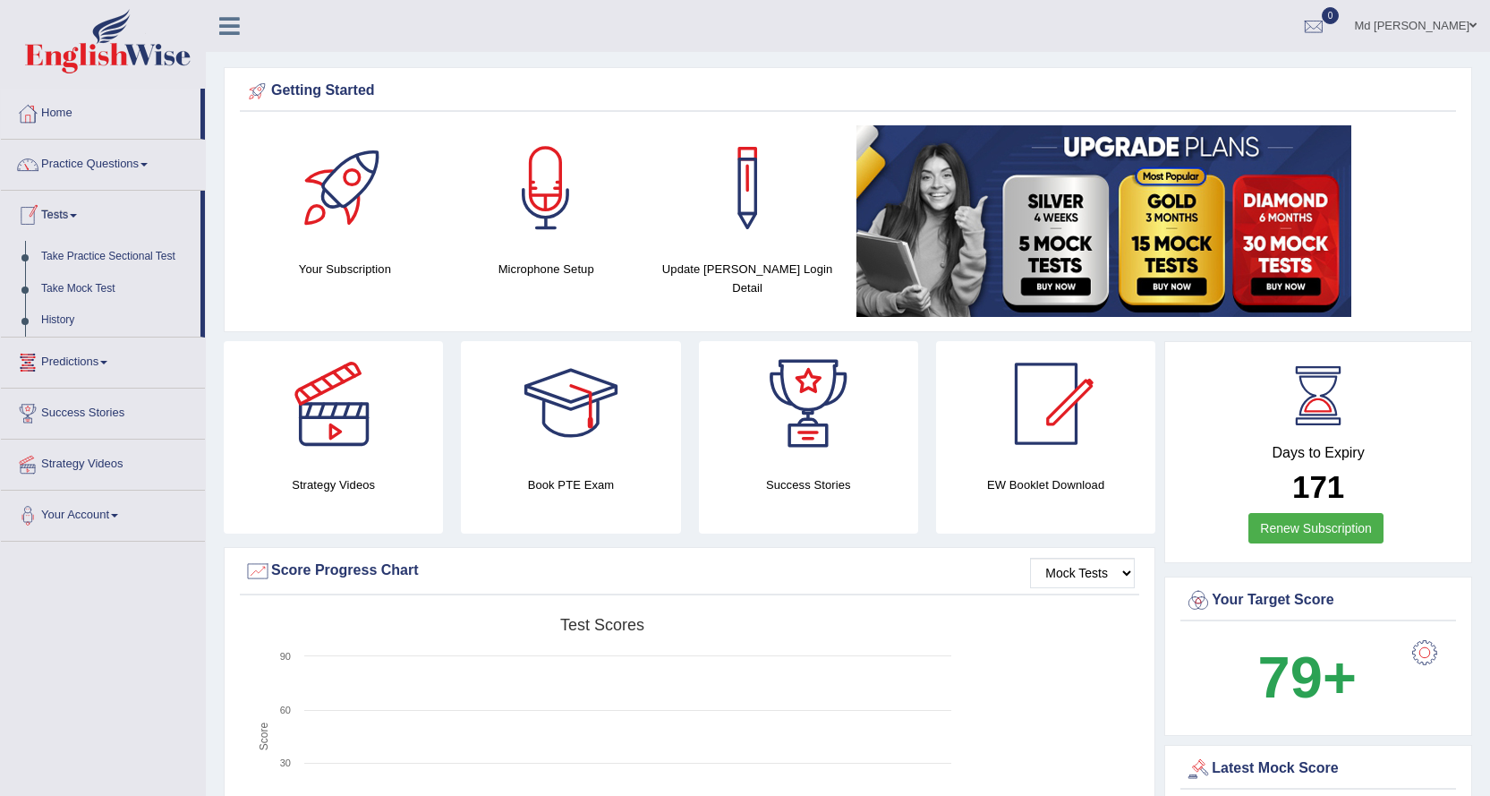
click at [46, 212] on link "Tests" at bounding box center [101, 213] width 200 height 45
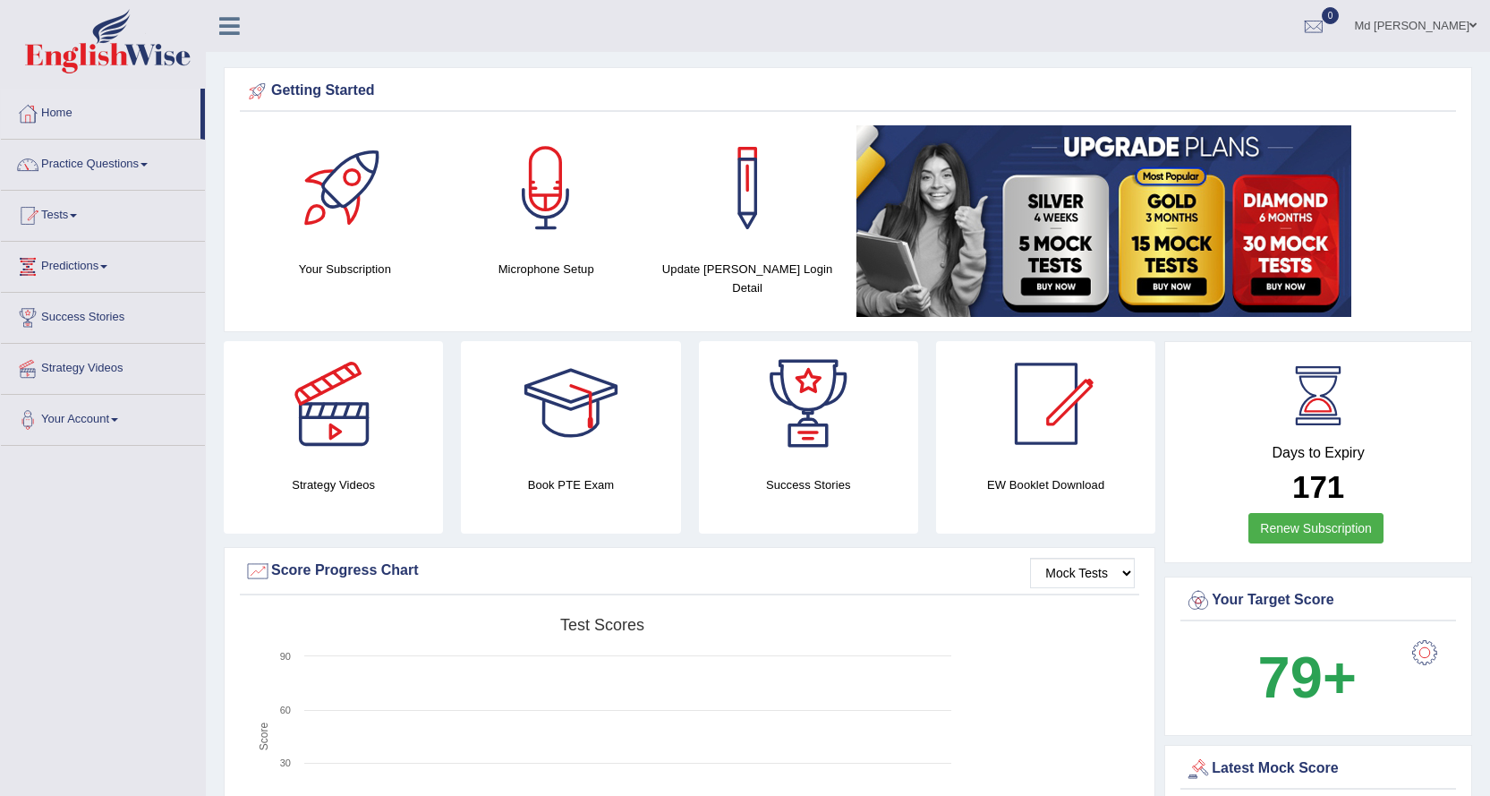
click at [77, 269] on link "Predictions" at bounding box center [103, 264] width 204 height 45
click at [86, 269] on link "Predictions" at bounding box center [101, 264] width 200 height 45
click at [111, 170] on link "Practice Questions" at bounding box center [103, 162] width 204 height 45
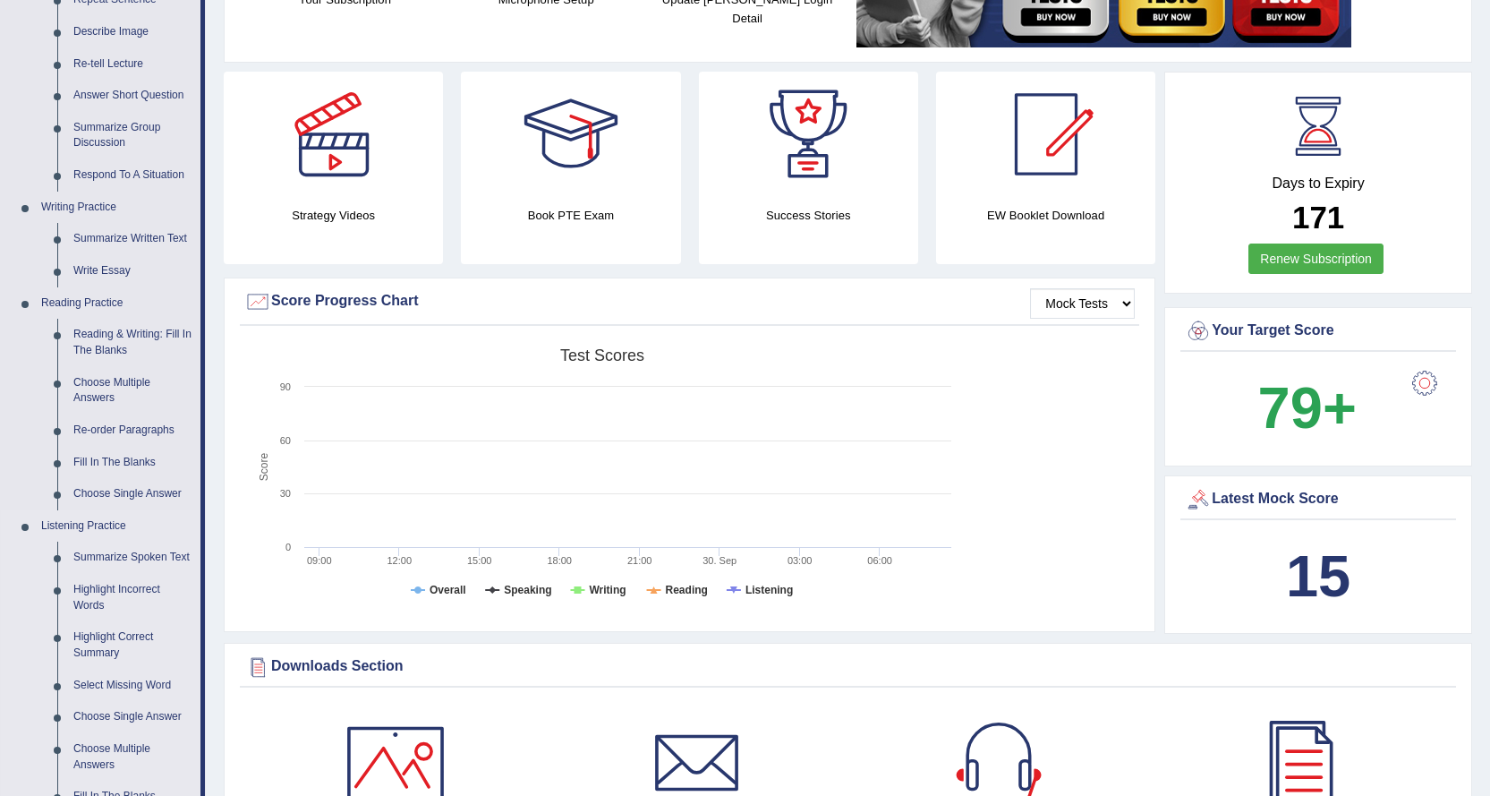
scroll to position [268, 0]
click at [105, 236] on link "Summarize Written Text" at bounding box center [132, 240] width 135 height 32
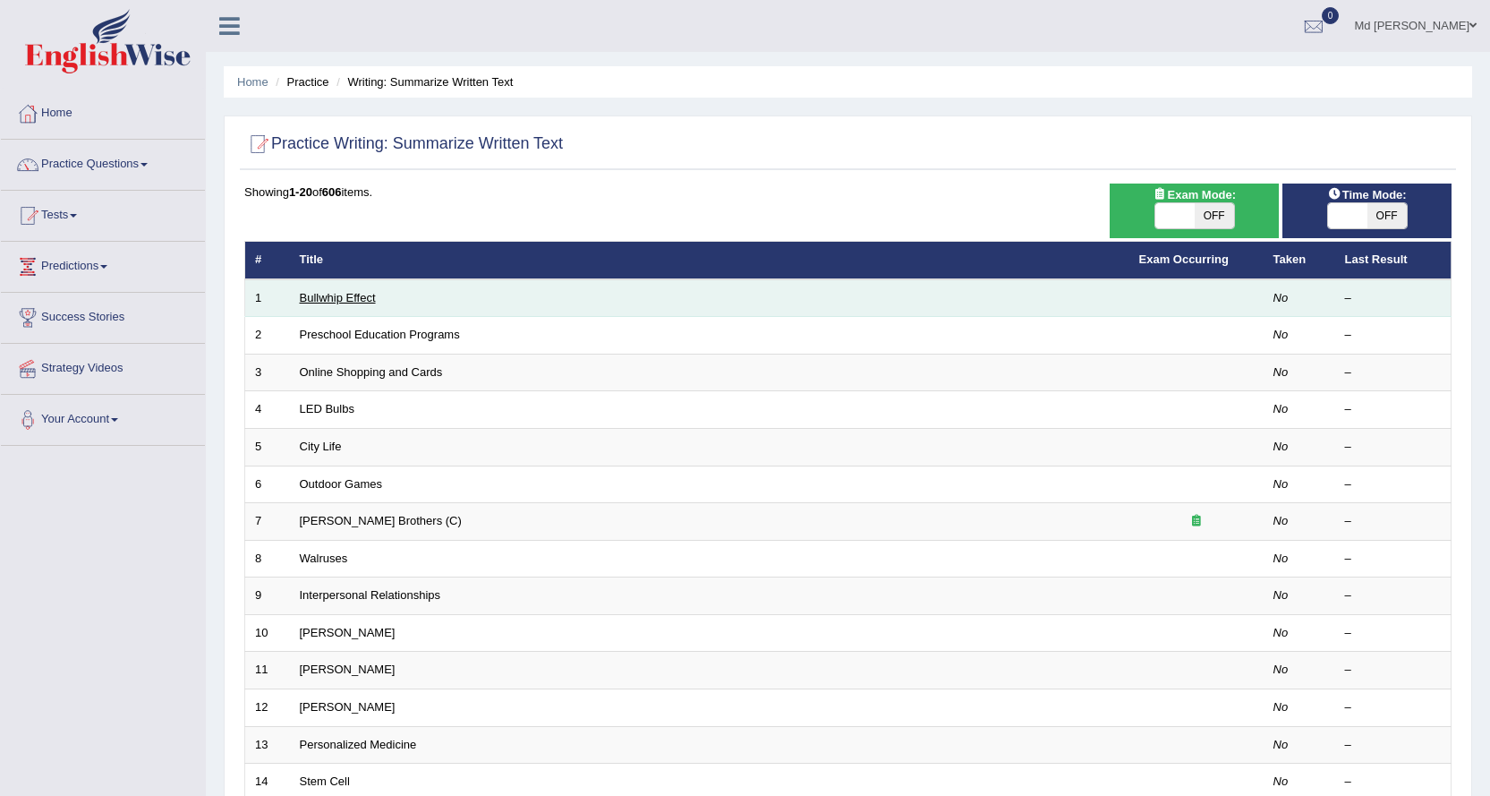
click at [358, 292] on link "Bullwhip Effect" at bounding box center [338, 297] width 76 height 13
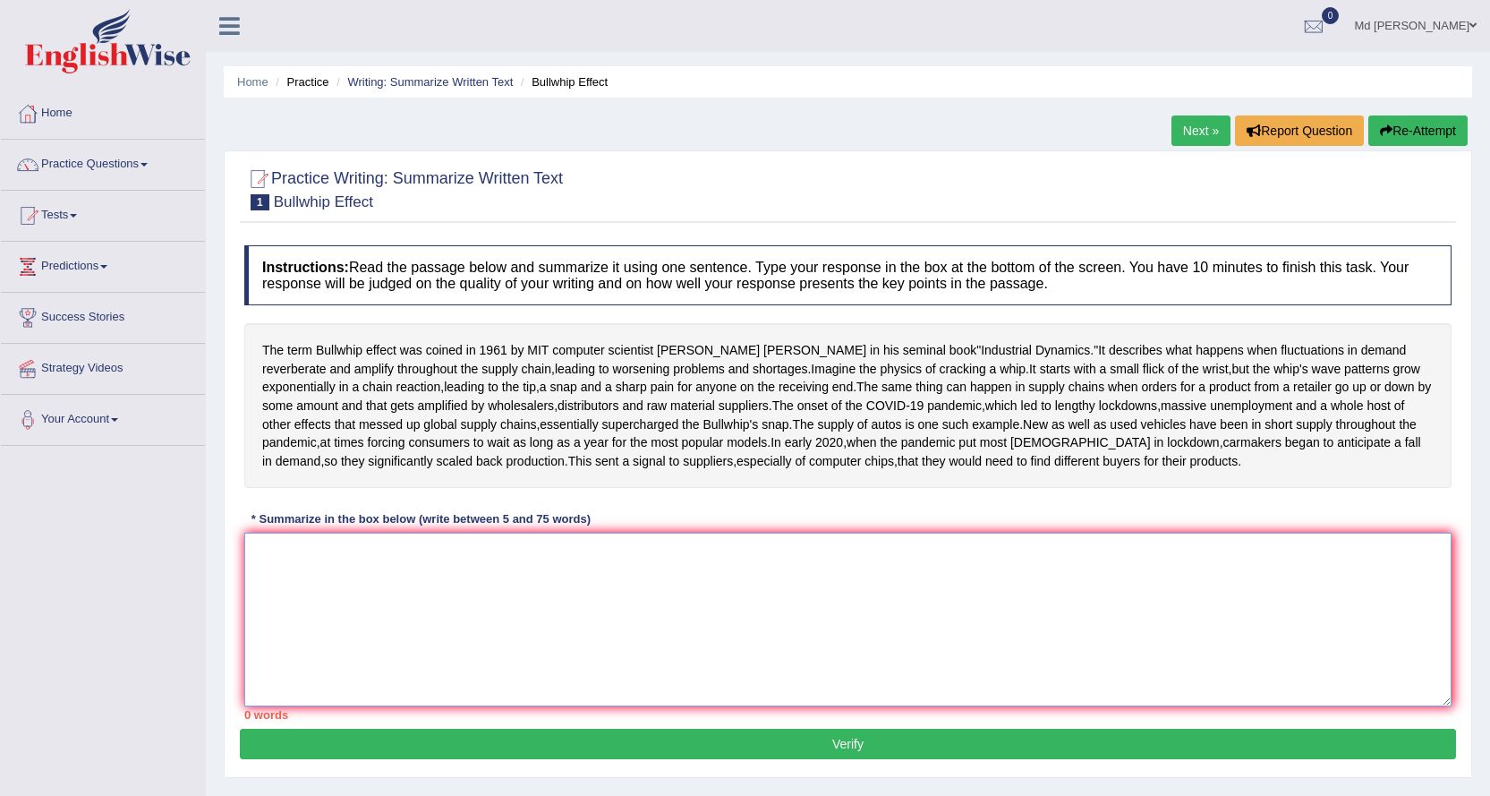
drag, startPoint x: 623, startPoint y: 639, endPoint x: 607, endPoint y: 642, distance: 16.5
click at [614, 642] on textarea at bounding box center [847, 619] width 1207 height 174
click at [608, 706] on textarea at bounding box center [847, 619] width 1207 height 174
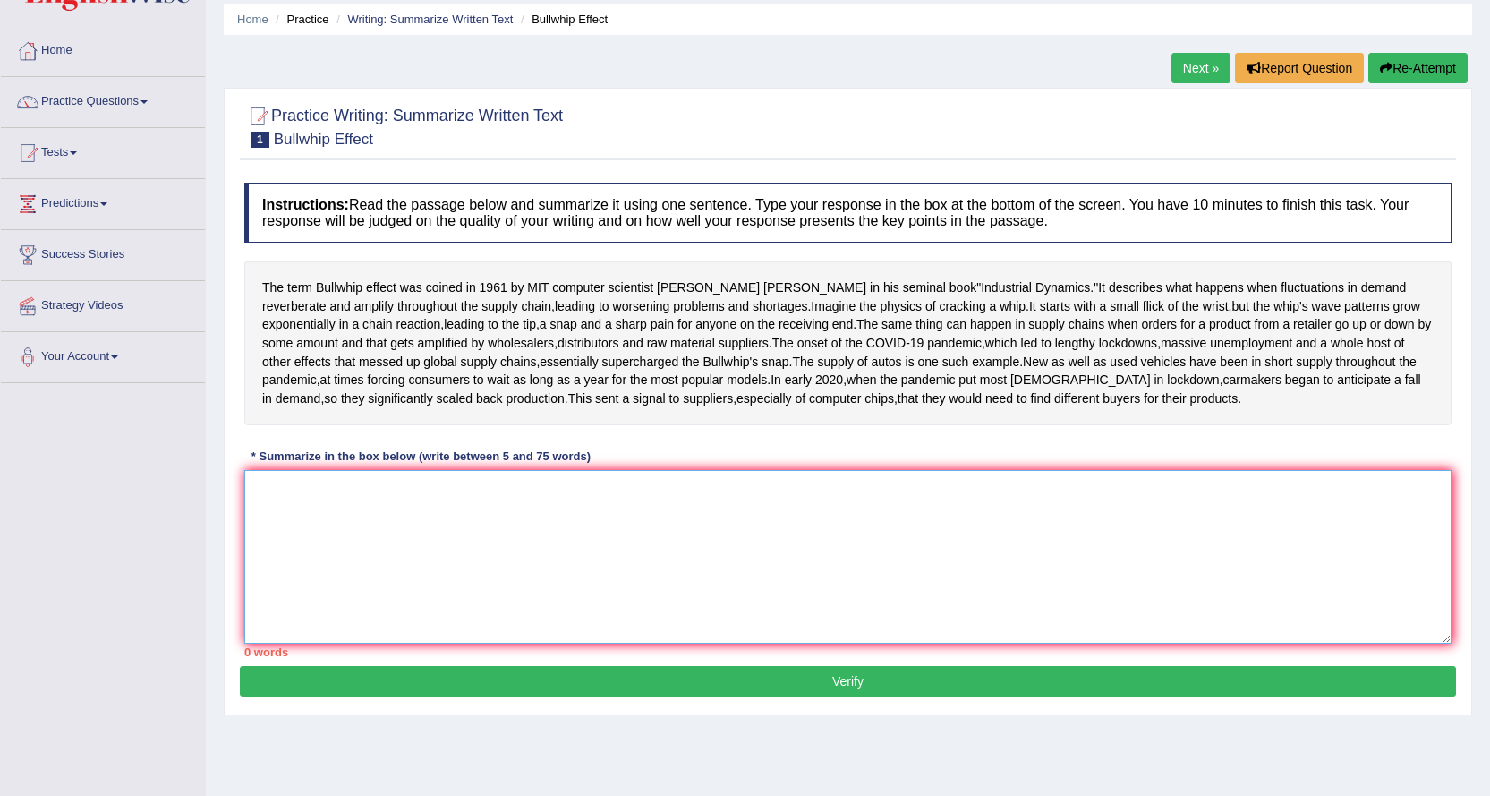
scroll to position [144, 0]
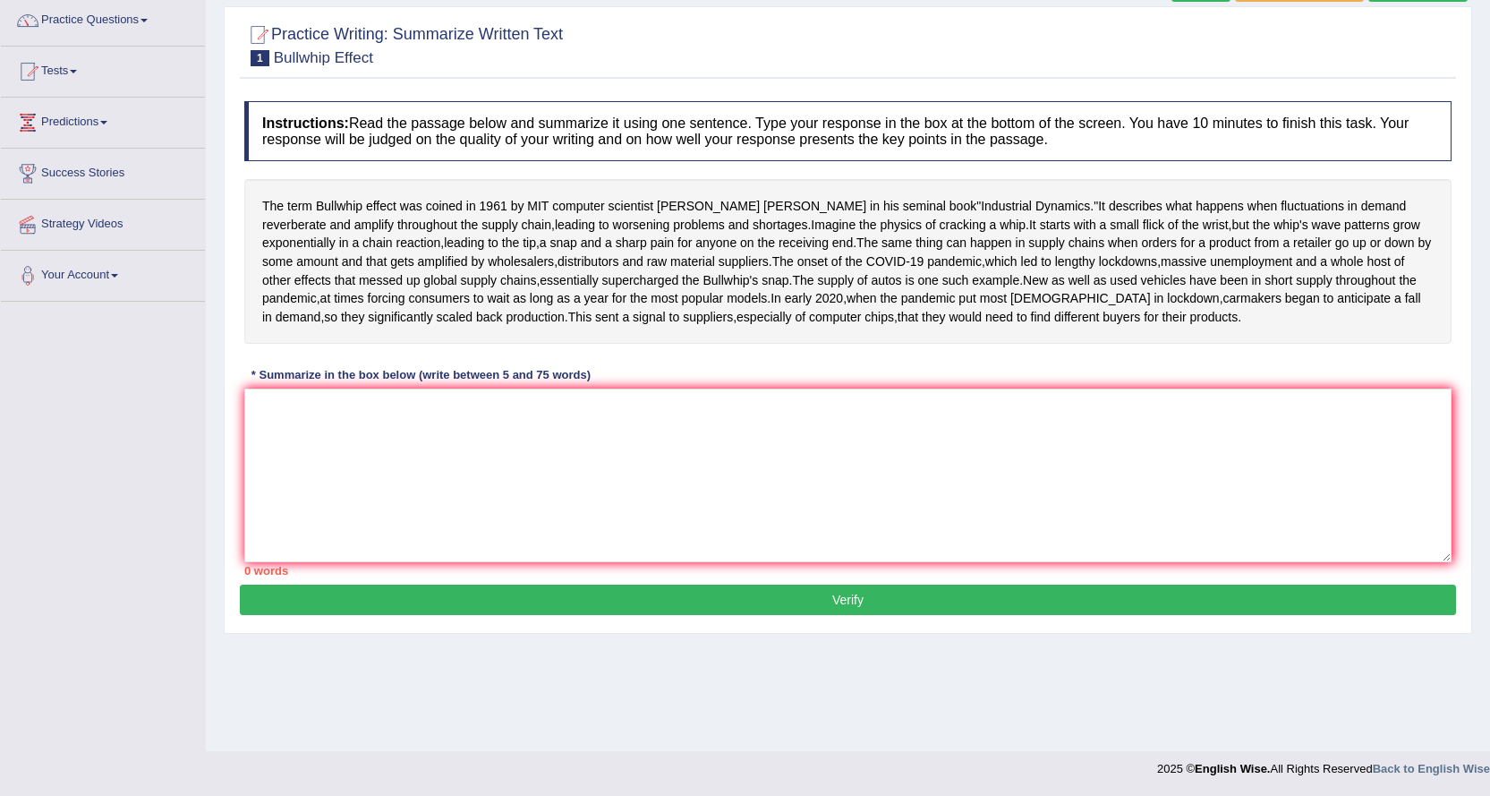
click at [725, 615] on button "Verify" at bounding box center [848, 599] width 1216 height 30
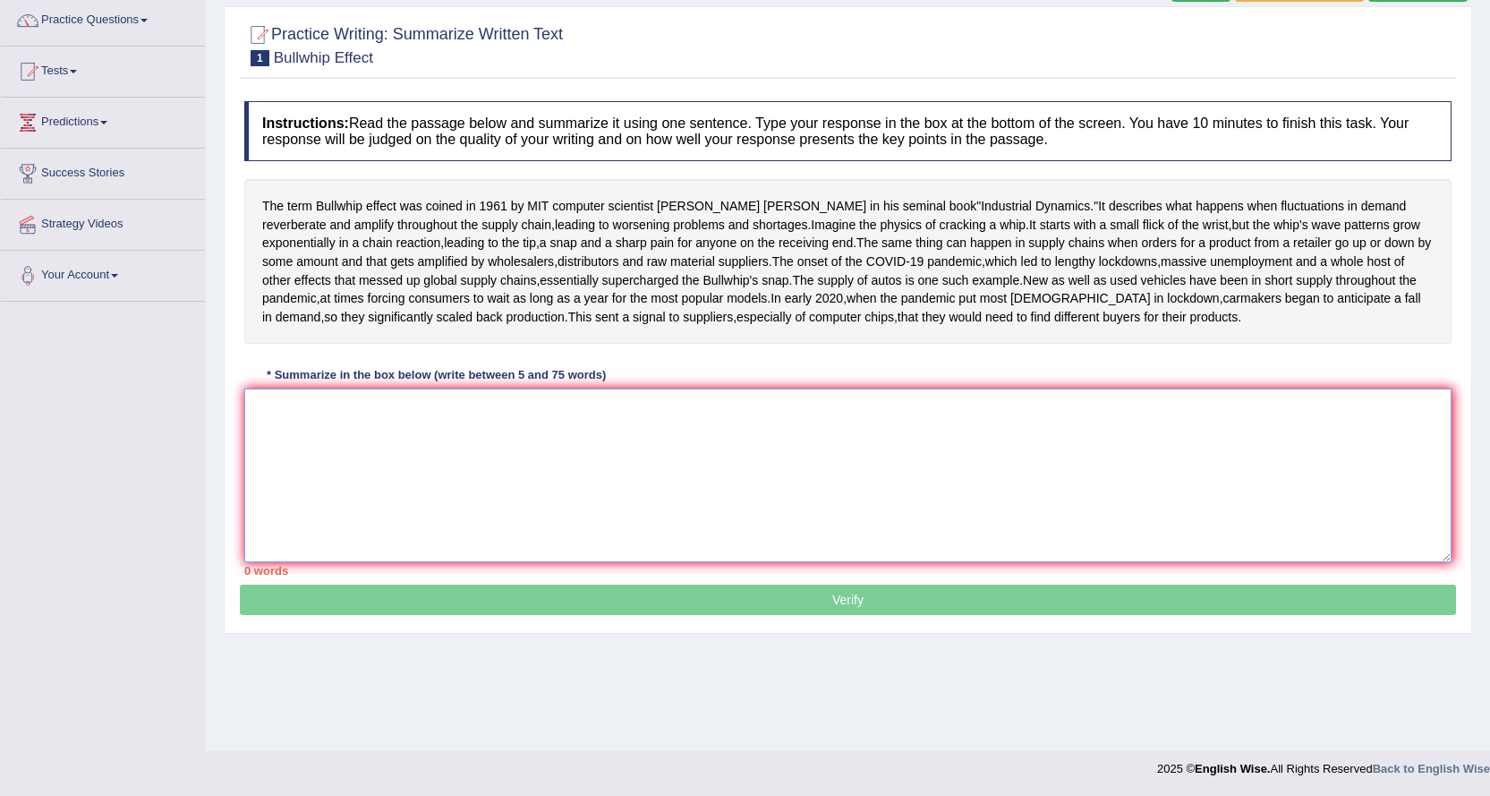
click at [653, 562] on textarea at bounding box center [847, 475] width 1207 height 174
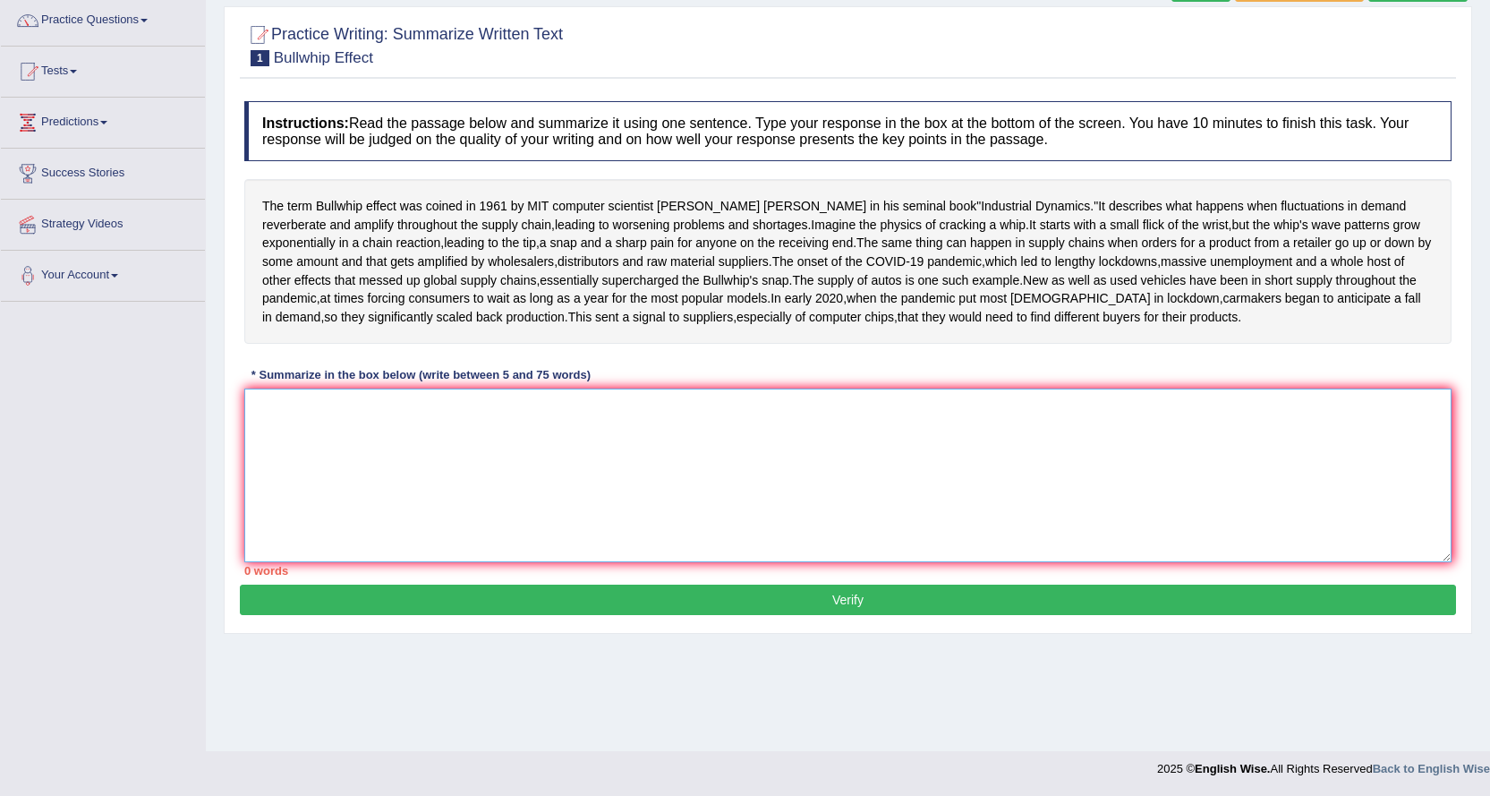
scroll to position [0, 0]
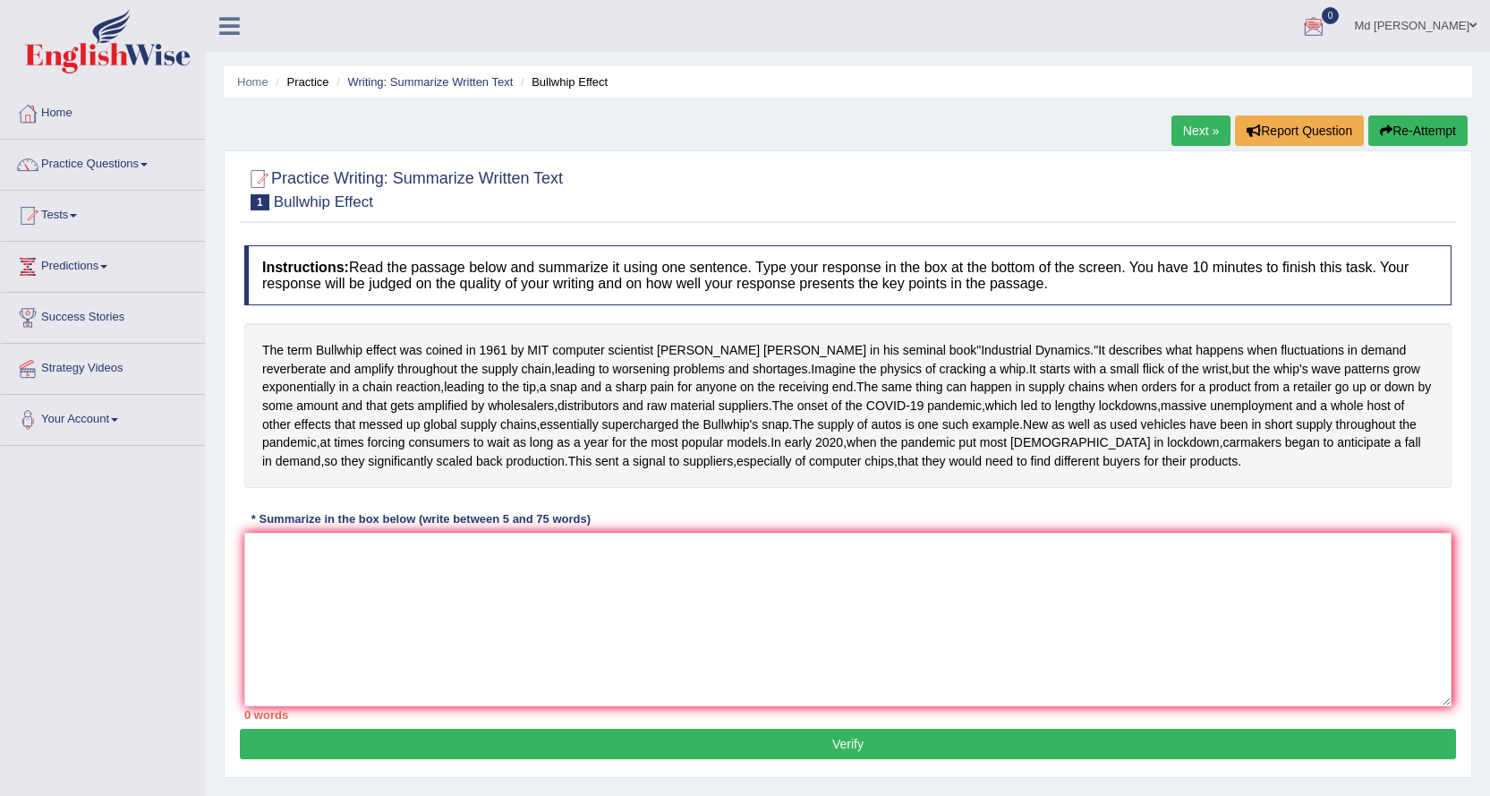
click at [735, 85] on ul "Home Practice Writing: Summarize Written Text Bullwhip Effect" at bounding box center [848, 81] width 1248 height 31
click at [744, 114] on div "Home Practice Writing: Summarize Written Text Bullwhip Effect Next » Report Que…" at bounding box center [848, 447] width 1284 height 895
click at [743, 117] on div "Home Practice Writing: Summarize Written Text Bullwhip Effect Next » Report Que…" at bounding box center [848, 447] width 1284 height 895
click at [724, 112] on div "Home Practice Writing: Summarize Written Text Bullwhip Effect Next » Report Que…" at bounding box center [848, 447] width 1284 height 895
click at [1187, 27] on ul "Md [PERSON_NAME] Toggle navigation Username: NurulH Access Type: Online Subscri…" at bounding box center [1040, 25] width 899 height 51
